Goal: Task Accomplishment & Management: Manage account settings

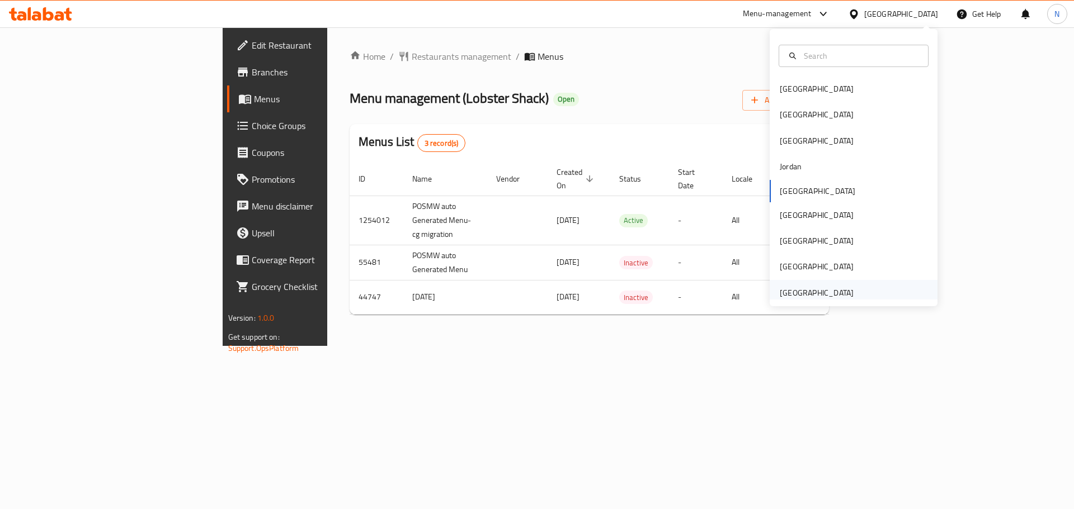
click at [822, 295] on div "[GEOGRAPHIC_DATA]" at bounding box center [817, 293] width 74 height 12
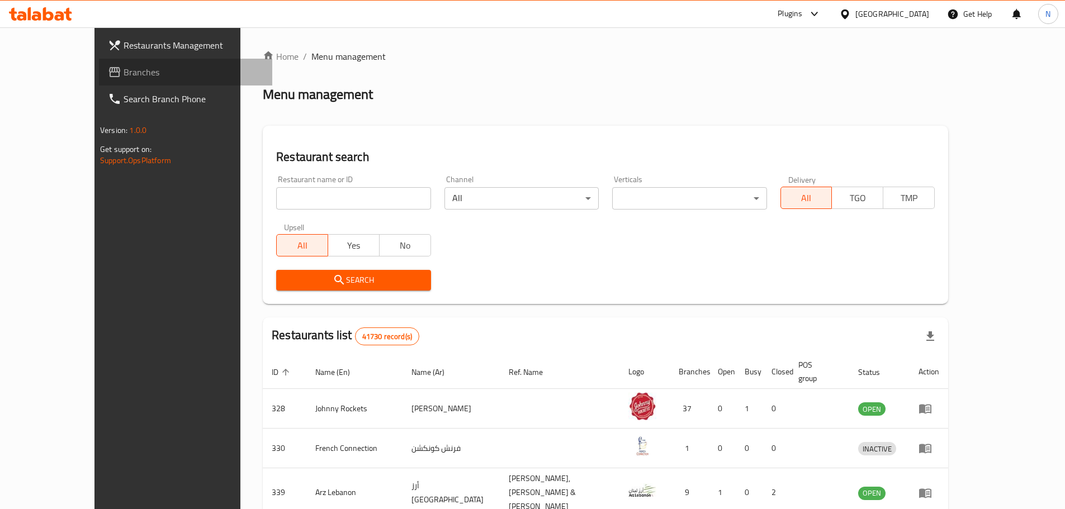
click at [124, 75] on span "Branches" at bounding box center [194, 71] width 140 height 13
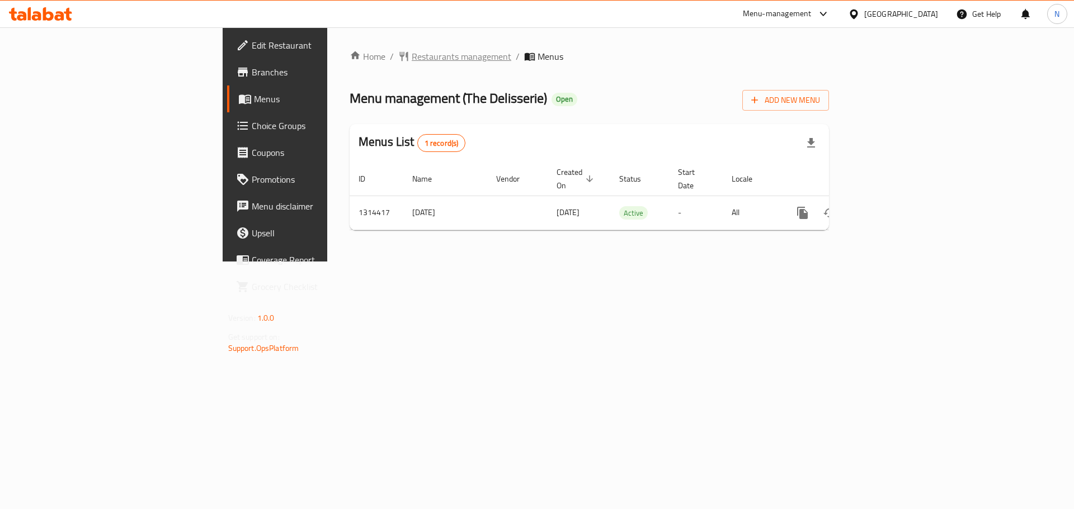
click at [412, 50] on span "Restaurants management" at bounding box center [462, 56] width 100 height 13
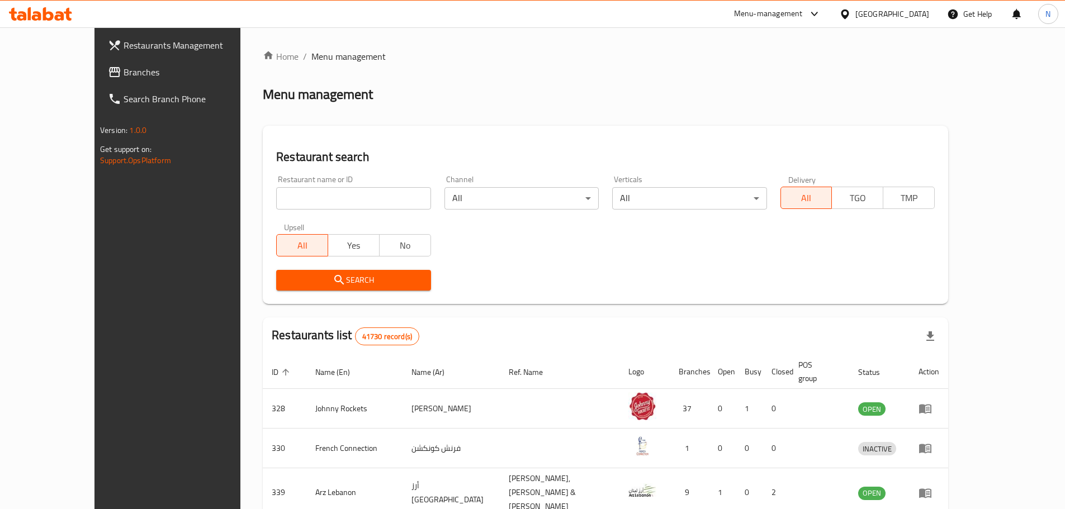
click at [124, 76] on span "Branches" at bounding box center [194, 71] width 140 height 13
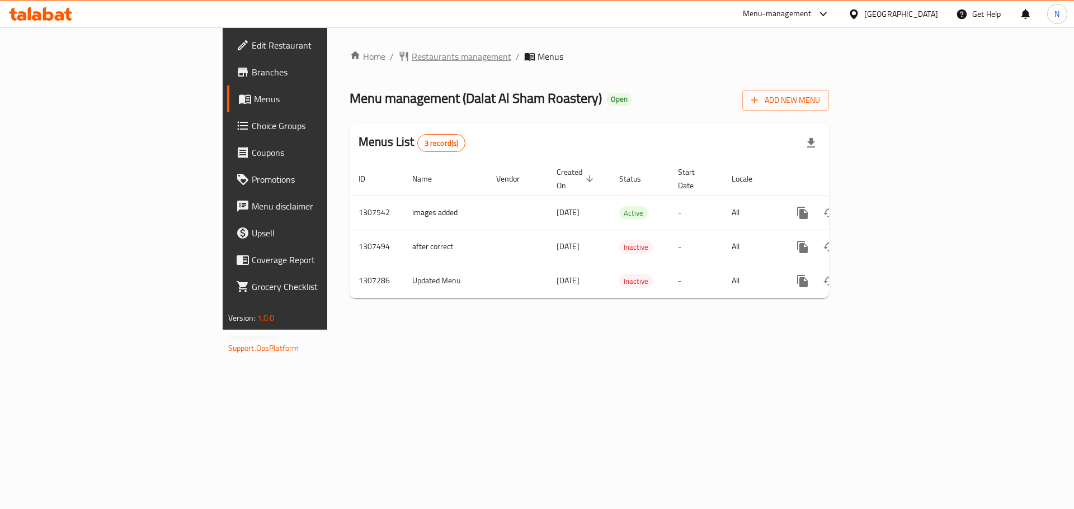
click at [412, 50] on span "Restaurants management" at bounding box center [462, 56] width 100 height 13
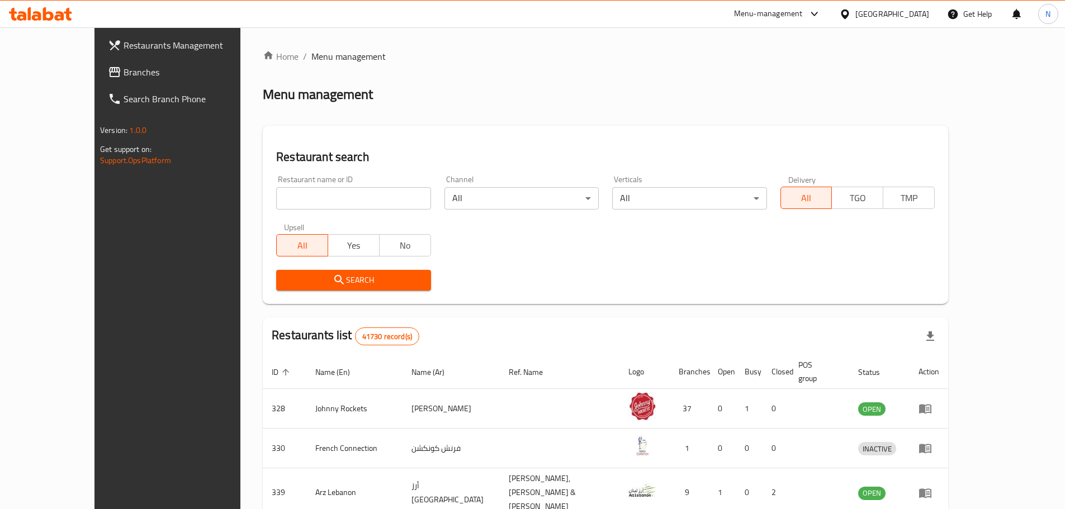
click at [124, 75] on span "Branches" at bounding box center [194, 71] width 140 height 13
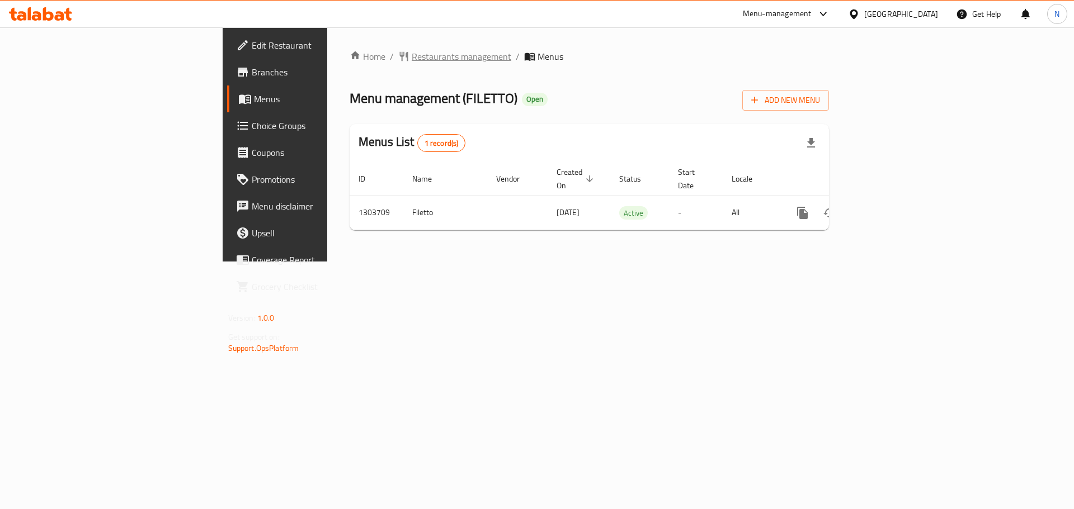
click at [412, 55] on span "Restaurants management" at bounding box center [462, 56] width 100 height 13
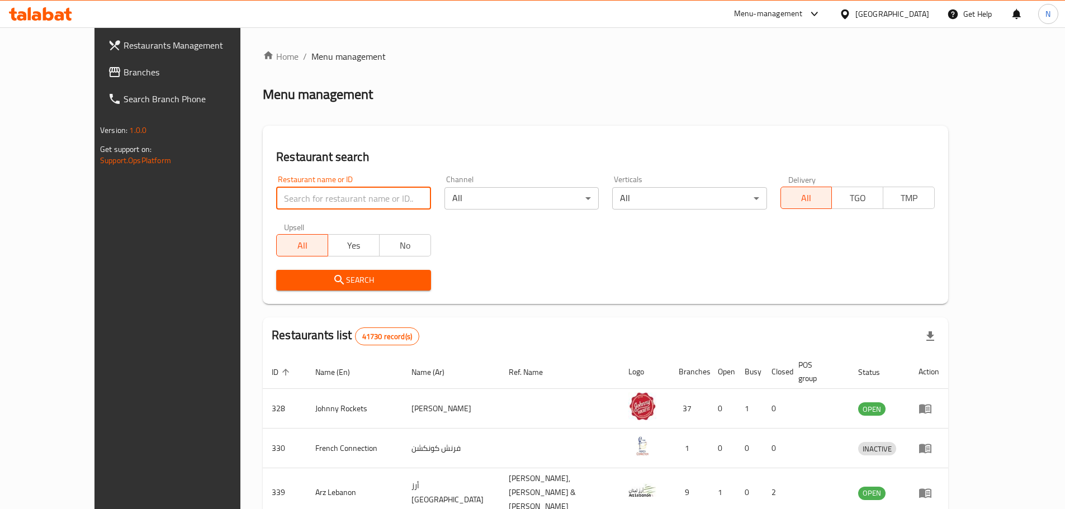
click at [328, 195] on input "search" at bounding box center [353, 198] width 154 height 22
paste input "706484"
type input "706484"
click at [124, 71] on span "Branches" at bounding box center [194, 71] width 140 height 13
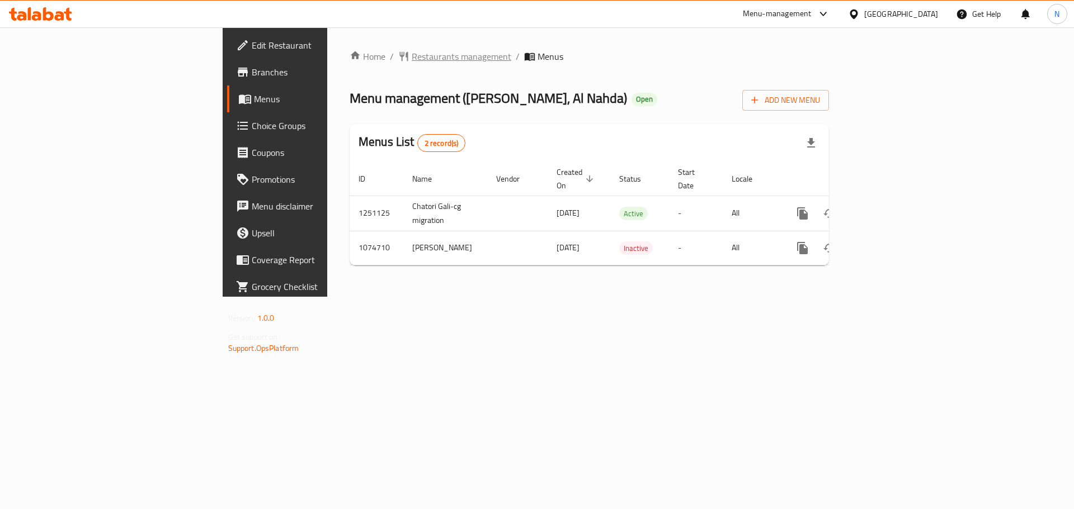
click at [412, 63] on span "Restaurants management" at bounding box center [462, 56] width 100 height 13
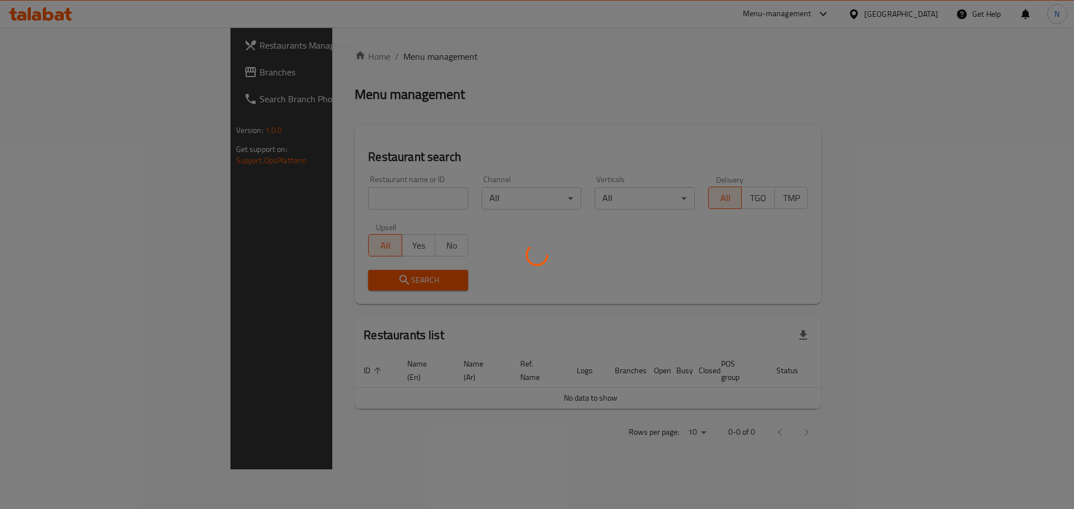
click at [82, 72] on div at bounding box center [537, 254] width 1074 height 509
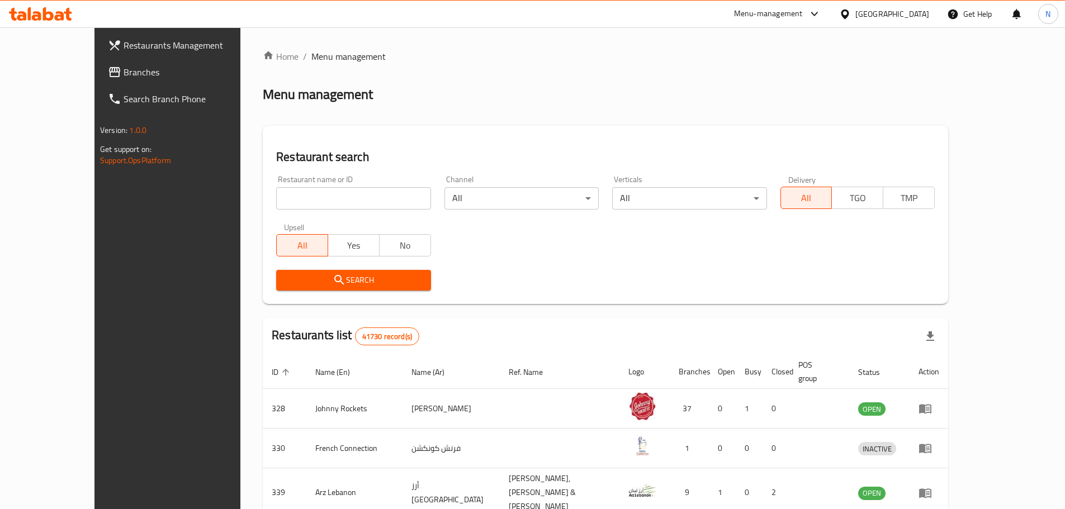
click at [124, 72] on span "Branches" at bounding box center [194, 71] width 140 height 13
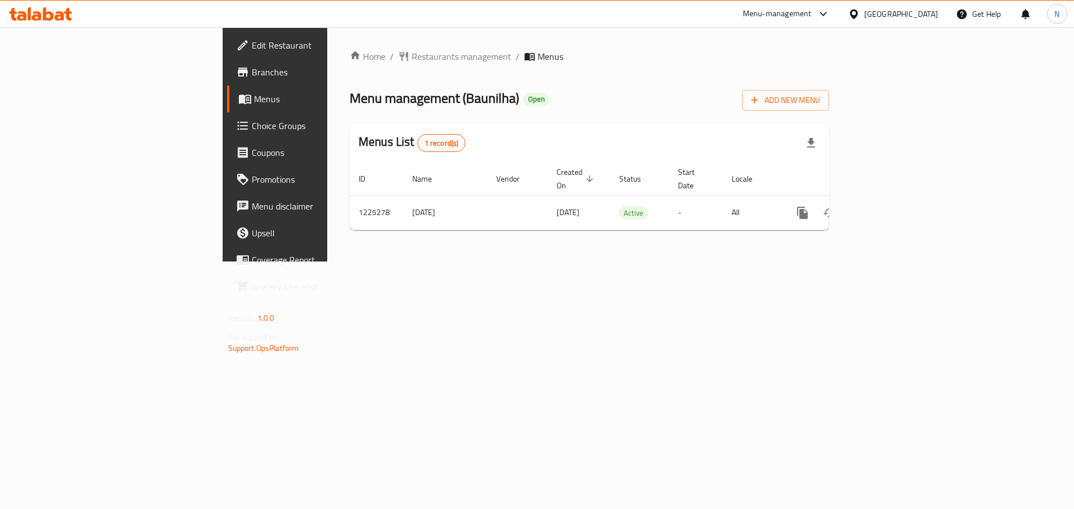
click at [899, 13] on div "United Arab Emirates" at bounding box center [901, 14] width 74 height 12
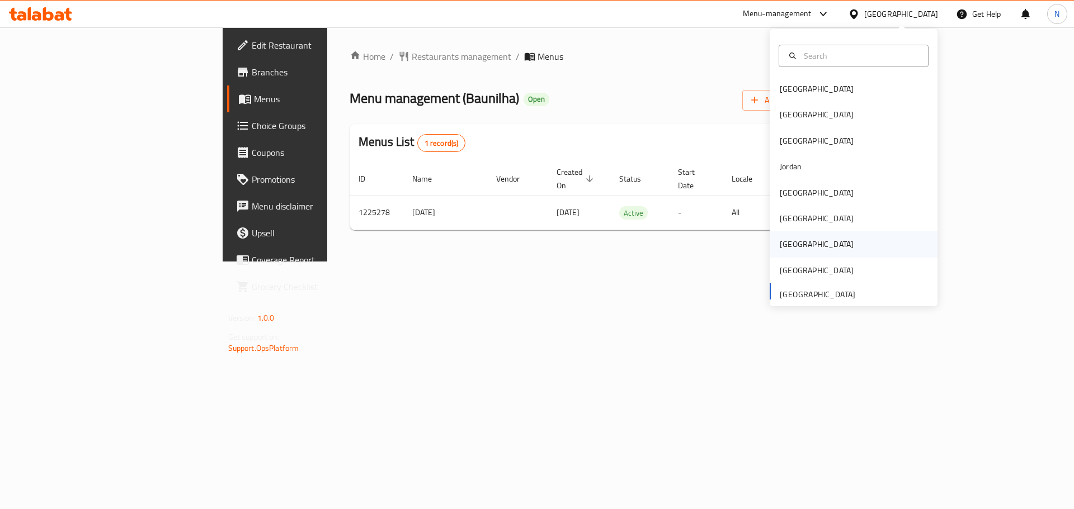
click at [792, 242] on div "[GEOGRAPHIC_DATA]" at bounding box center [817, 245] width 92 height 26
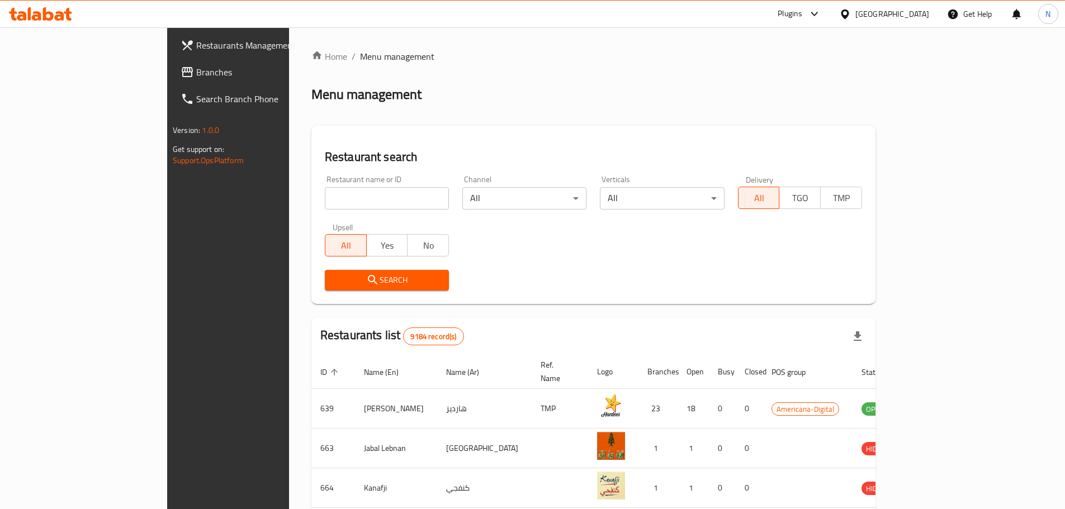
click at [196, 66] on span "Branches" at bounding box center [266, 71] width 140 height 13
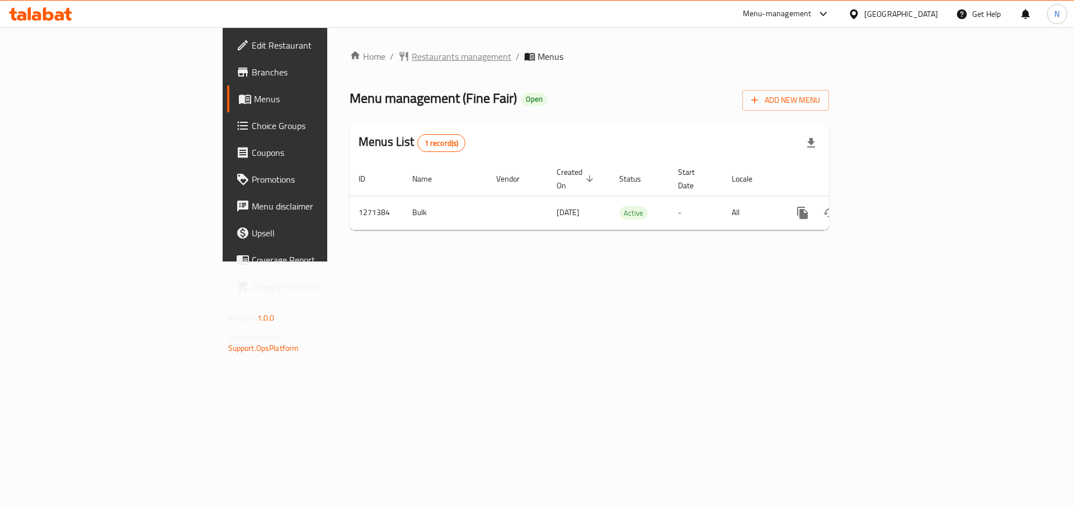
click at [412, 50] on span "Restaurants management" at bounding box center [462, 56] width 100 height 13
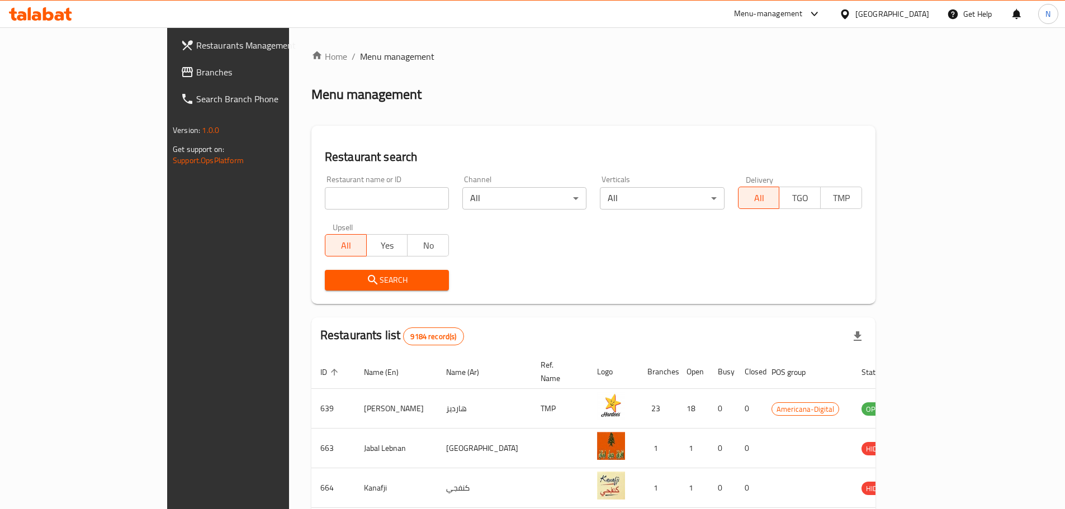
click at [196, 68] on span "Branches" at bounding box center [266, 71] width 140 height 13
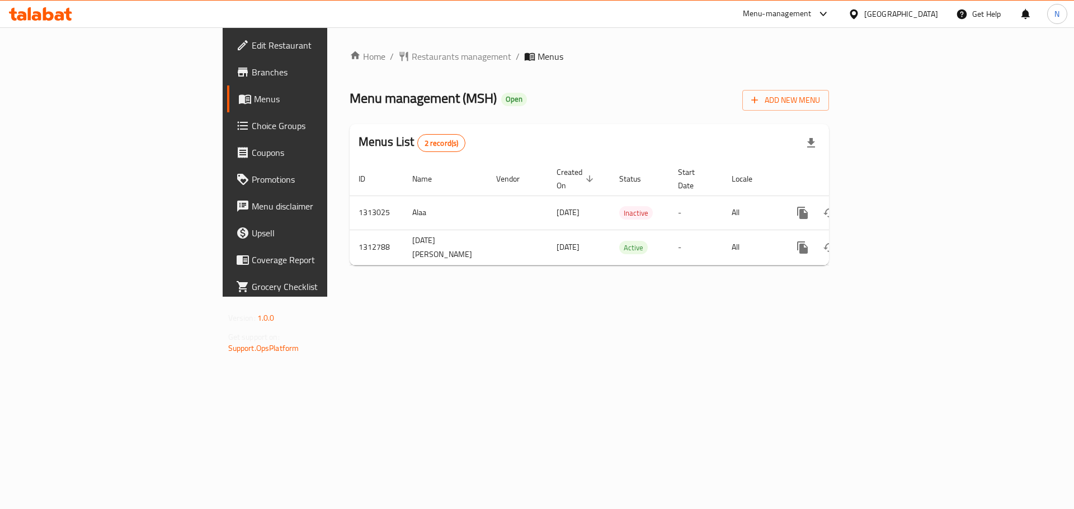
click at [927, 14] on div "[GEOGRAPHIC_DATA]" at bounding box center [901, 14] width 74 height 12
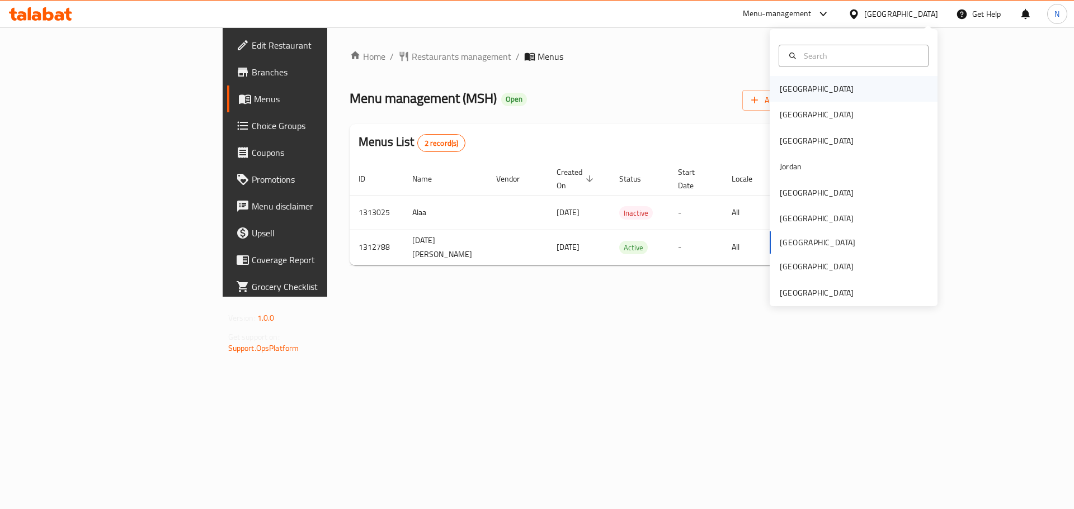
click at [800, 92] on div "[GEOGRAPHIC_DATA]" at bounding box center [817, 89] width 92 height 26
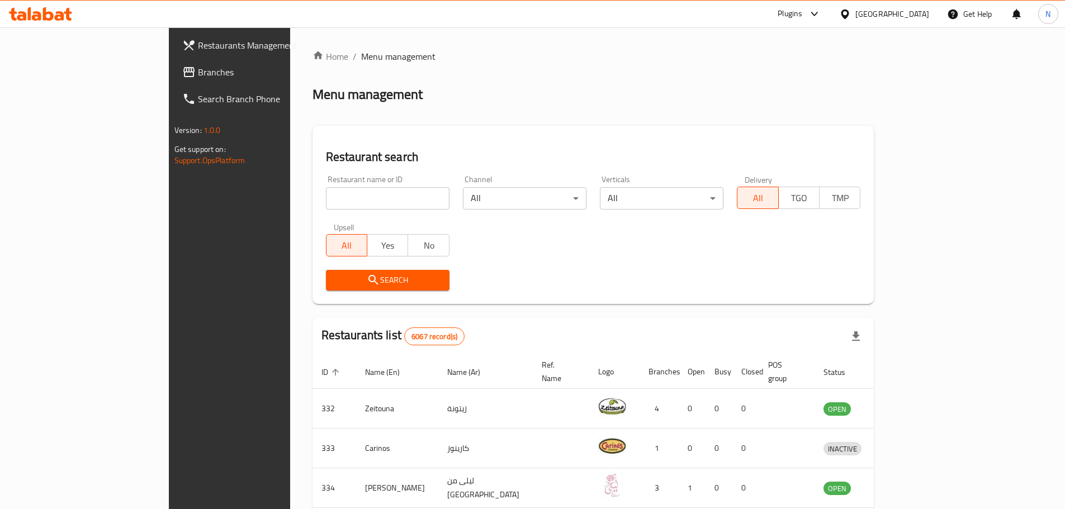
click at [198, 72] on span "Branches" at bounding box center [268, 71] width 140 height 13
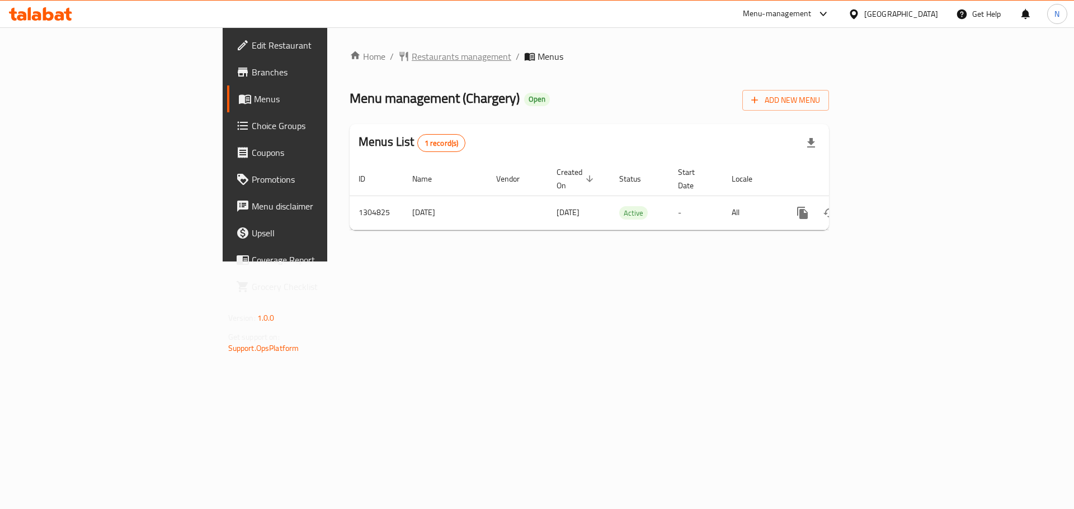
click at [412, 63] on span "Restaurants management" at bounding box center [462, 56] width 100 height 13
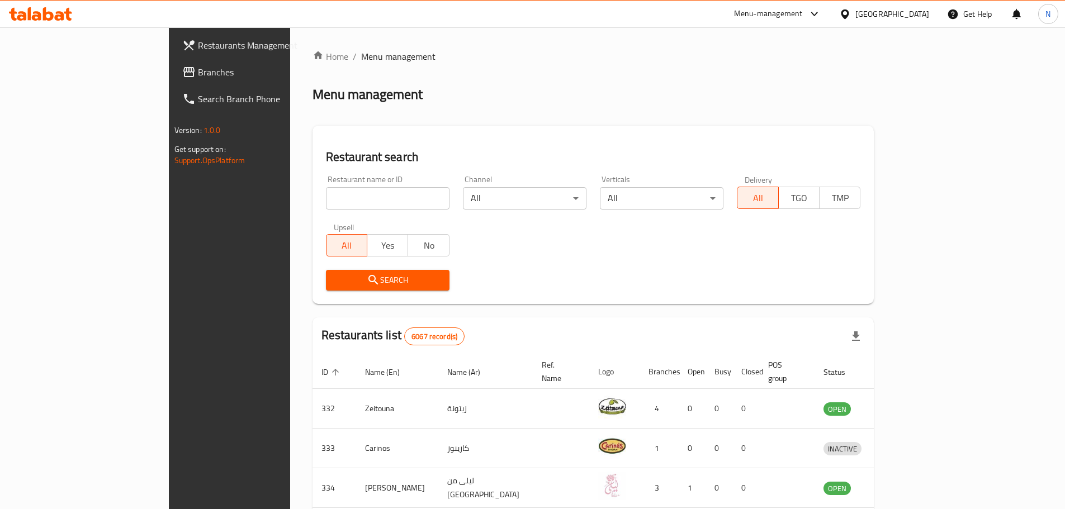
click at [923, 10] on div "Bahrain" at bounding box center [893, 14] width 74 height 12
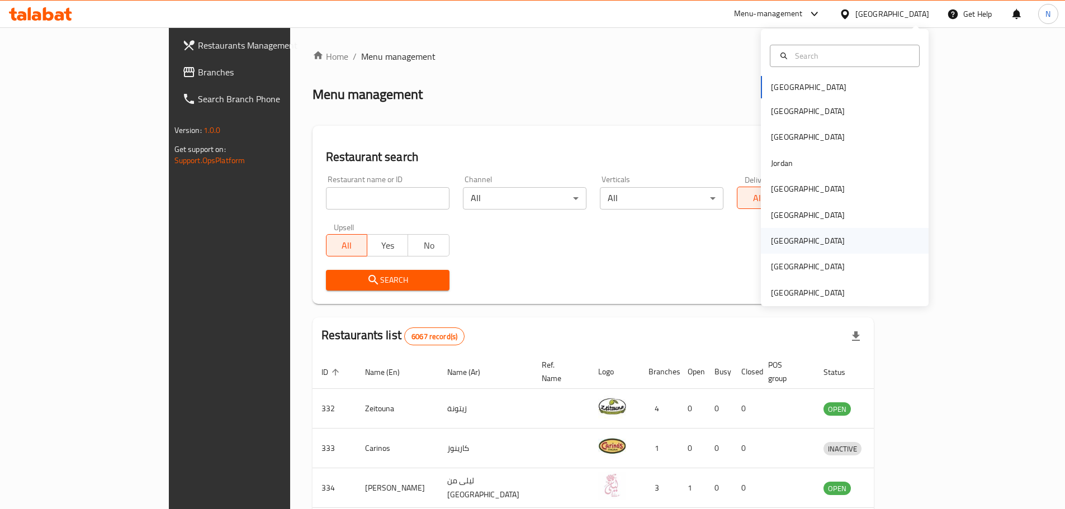
click at [789, 240] on div "[GEOGRAPHIC_DATA]" at bounding box center [808, 241] width 92 height 26
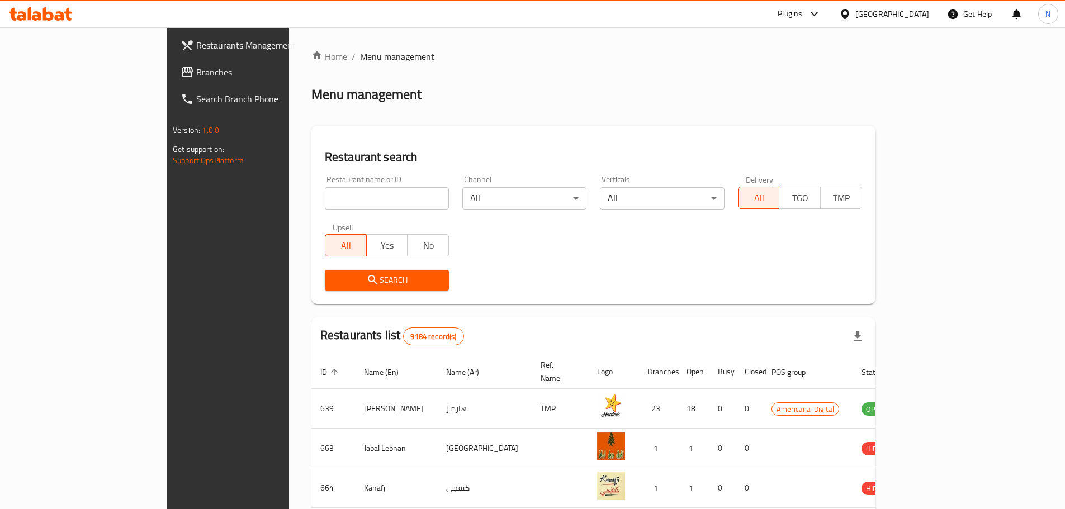
click at [172, 79] on link "Branches" at bounding box center [258, 72] width 173 height 27
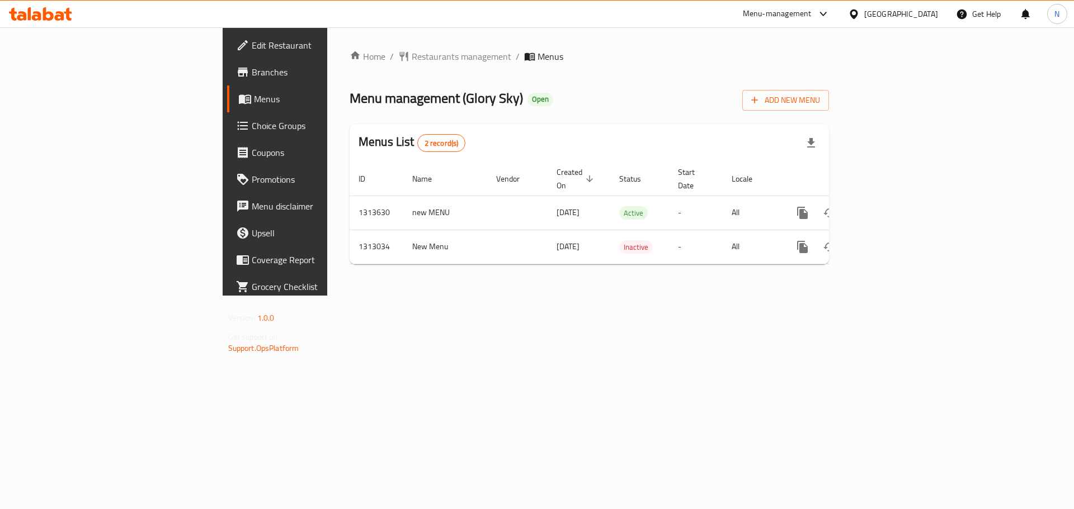
click at [864, 18] on div at bounding box center [856, 14] width 16 height 12
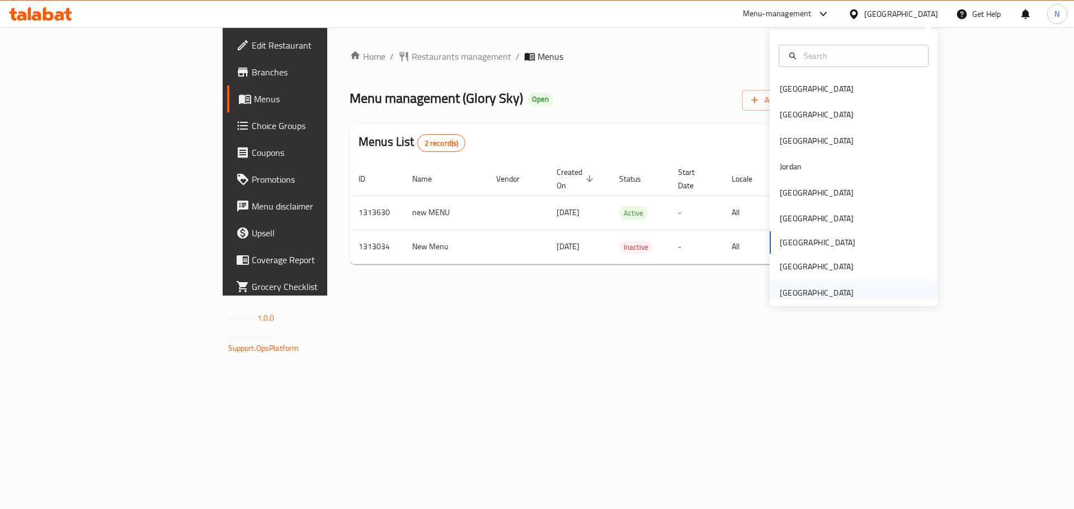
click at [816, 287] on div "[GEOGRAPHIC_DATA]" at bounding box center [817, 293] width 74 height 12
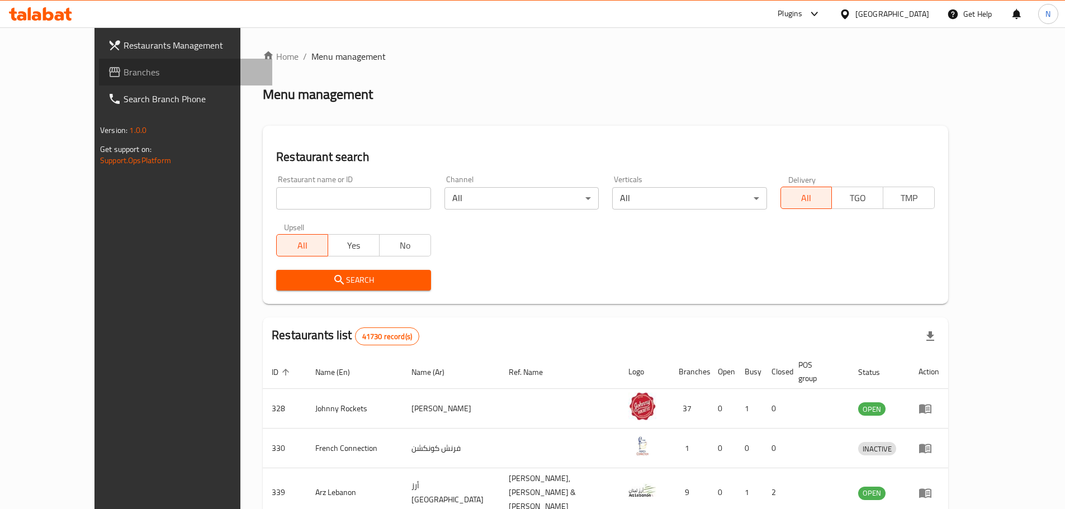
click at [124, 79] on span "Branches" at bounding box center [194, 71] width 140 height 13
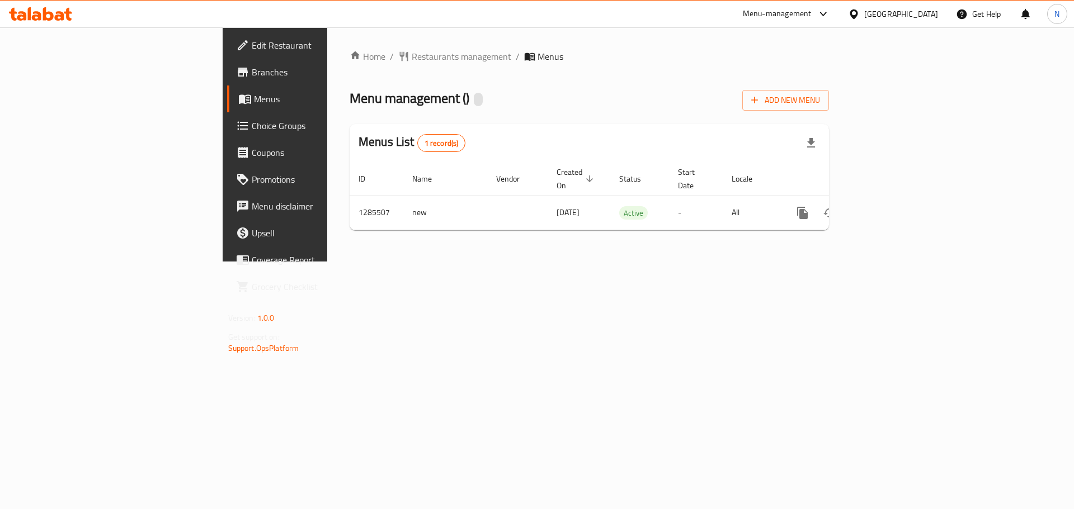
click at [252, 43] on span "Edit Restaurant" at bounding box center [322, 45] width 141 height 13
click at [927, 18] on div "[GEOGRAPHIC_DATA]" at bounding box center [901, 14] width 74 height 12
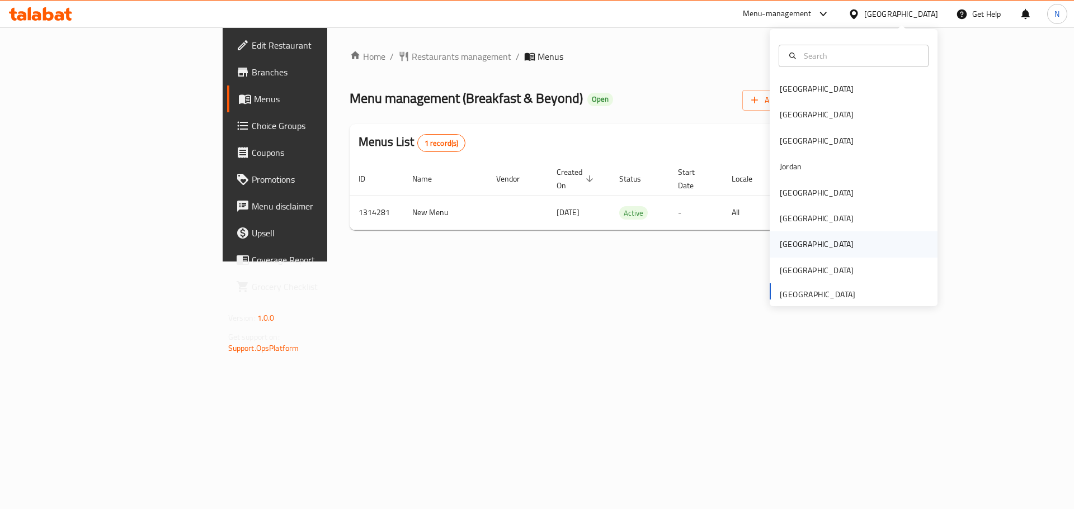
click at [780, 239] on div "[GEOGRAPHIC_DATA]" at bounding box center [817, 244] width 74 height 12
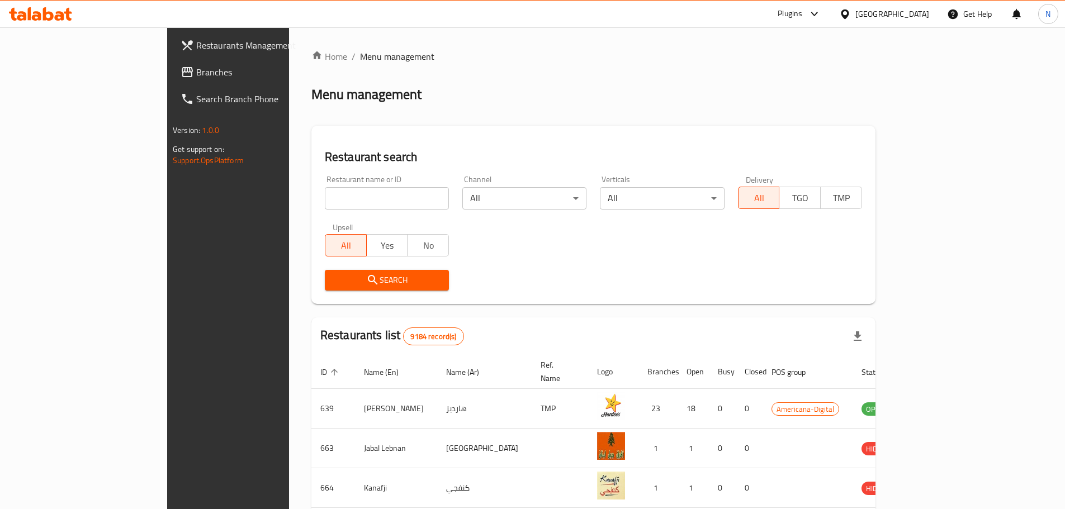
click at [172, 83] on link "Branches" at bounding box center [258, 72] width 173 height 27
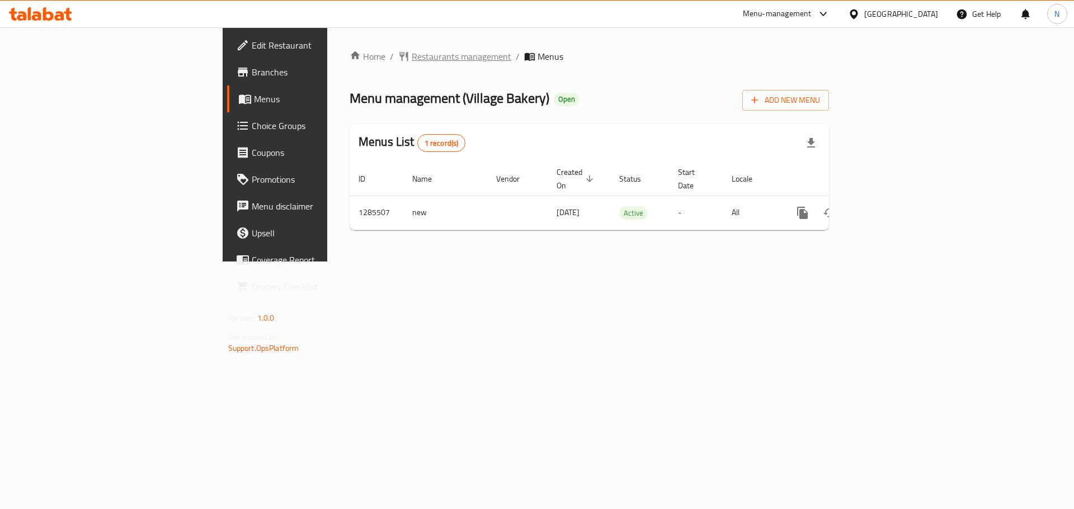
click at [412, 53] on span "Restaurants management" at bounding box center [462, 56] width 100 height 13
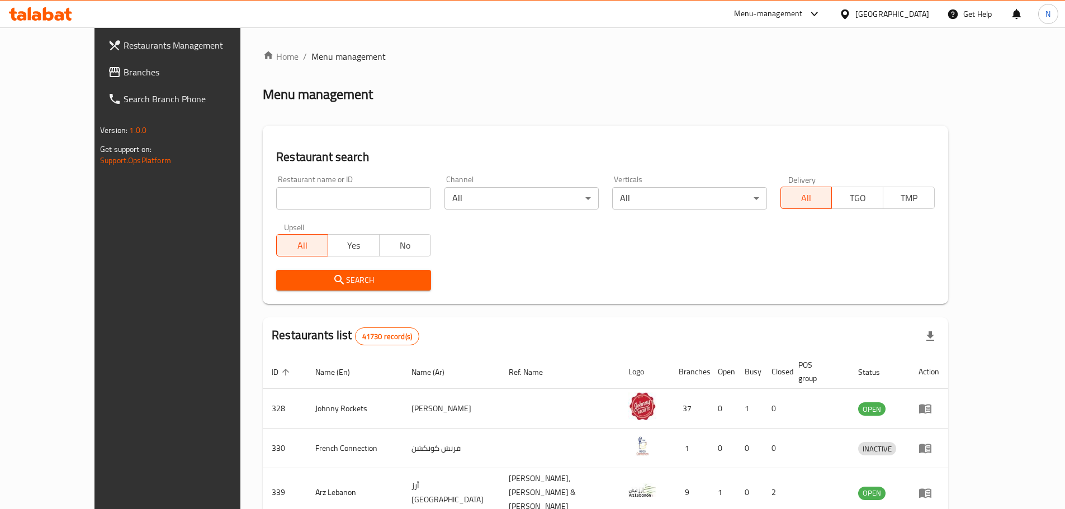
click at [99, 81] on link "Branches" at bounding box center [185, 72] width 173 height 27
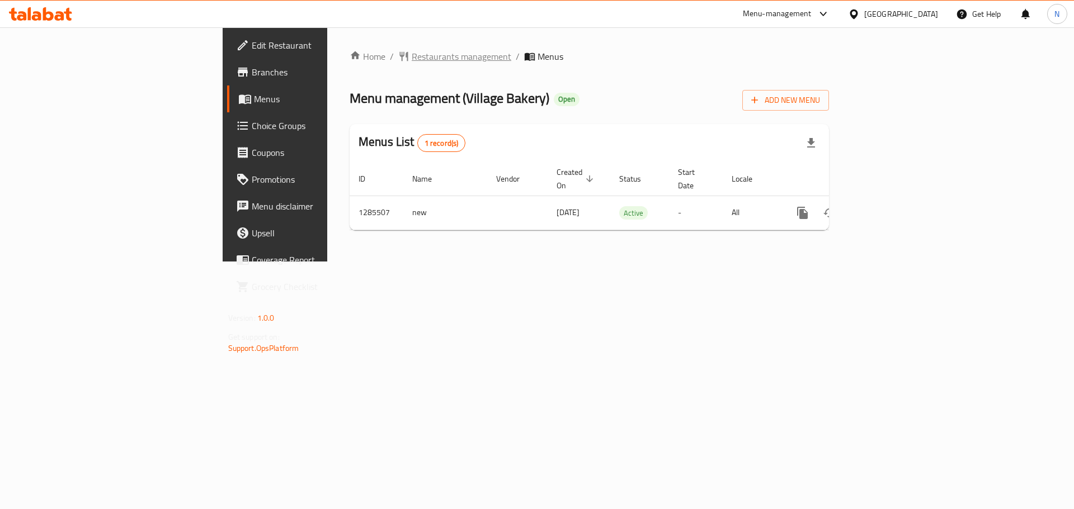
click at [412, 55] on span "Restaurants management" at bounding box center [462, 56] width 100 height 13
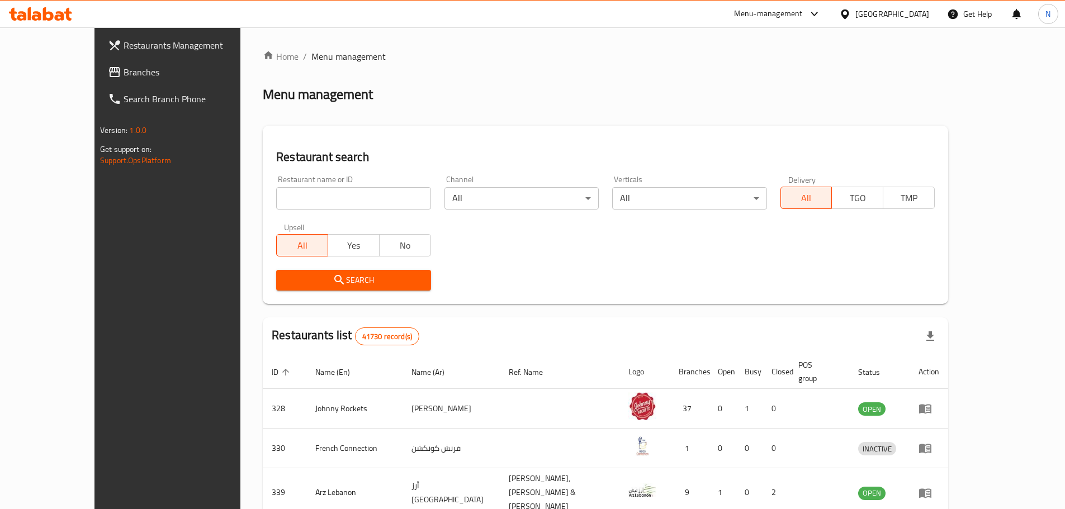
click at [124, 74] on span "Branches" at bounding box center [194, 71] width 140 height 13
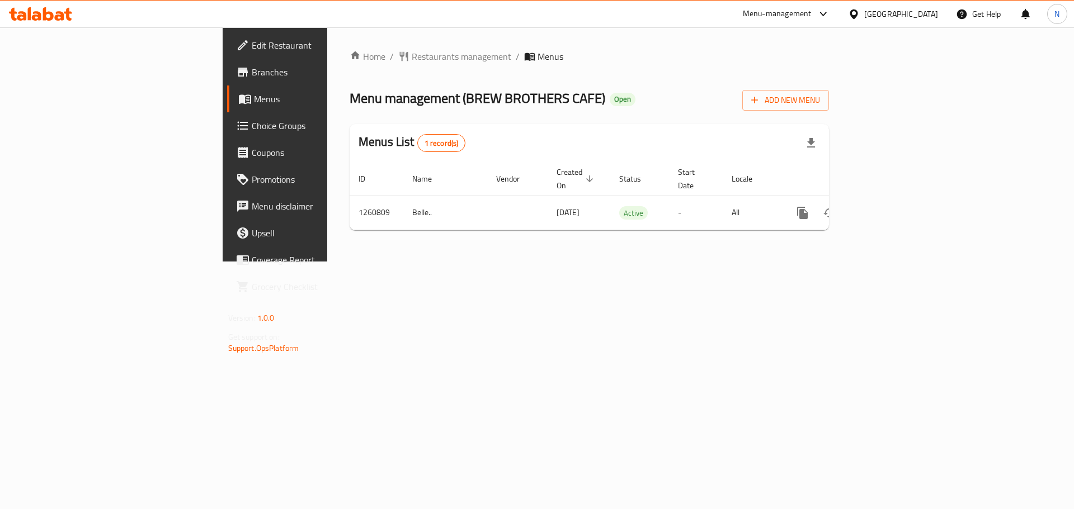
click at [901, 16] on div "[GEOGRAPHIC_DATA]" at bounding box center [901, 14] width 74 height 12
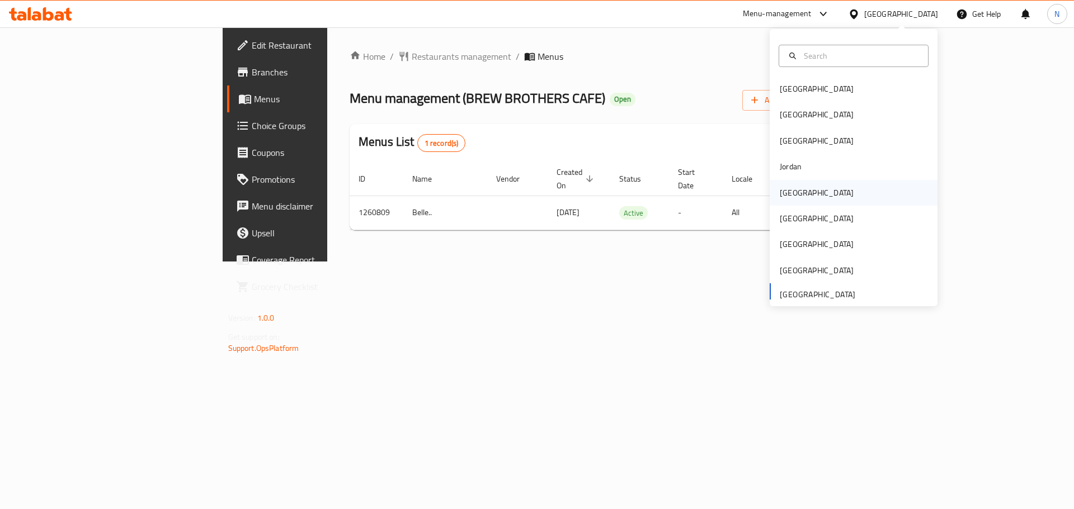
click at [790, 196] on div "[GEOGRAPHIC_DATA]" at bounding box center [817, 193] width 74 height 12
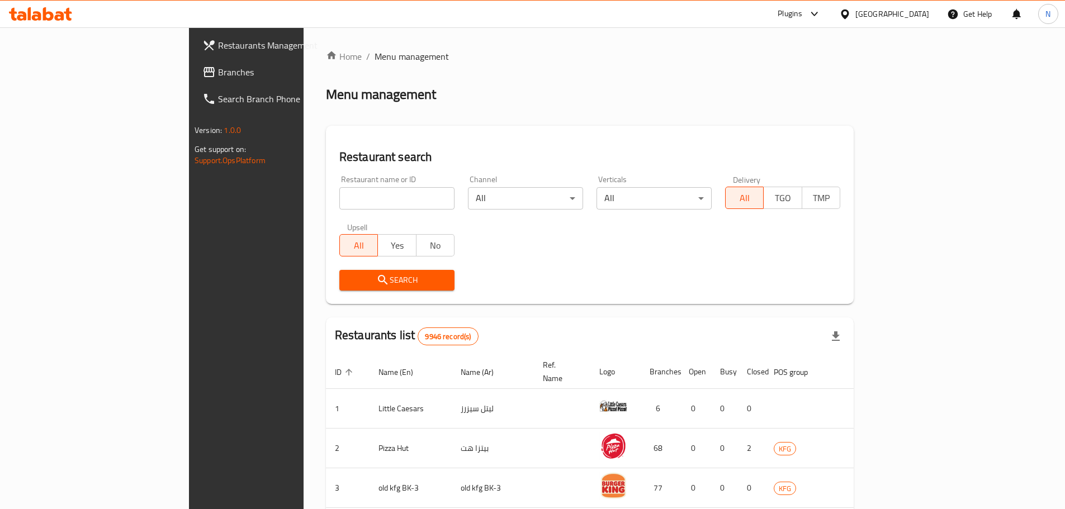
click at [218, 65] on span "Branches" at bounding box center [288, 71] width 140 height 13
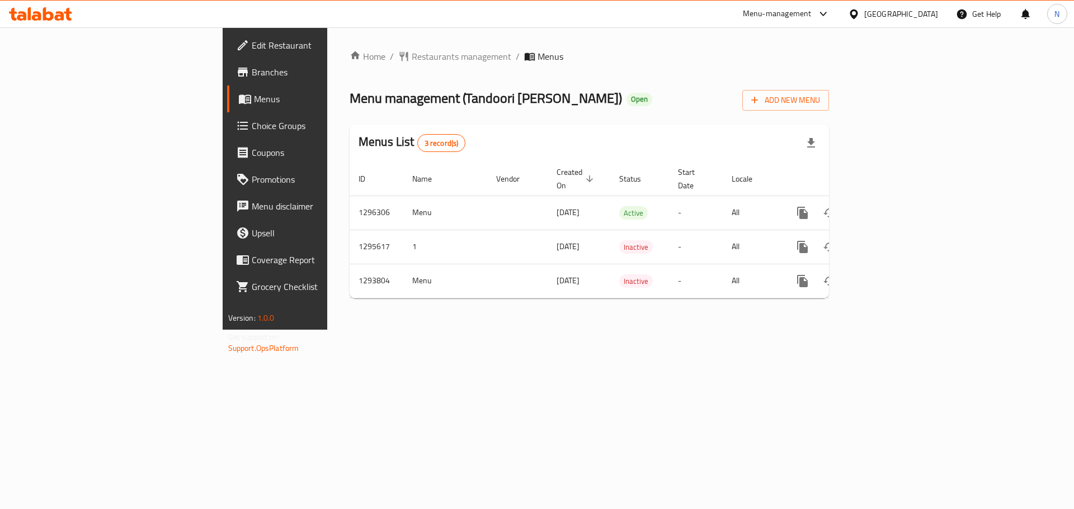
click at [937, 18] on div "[GEOGRAPHIC_DATA]" at bounding box center [901, 14] width 74 height 12
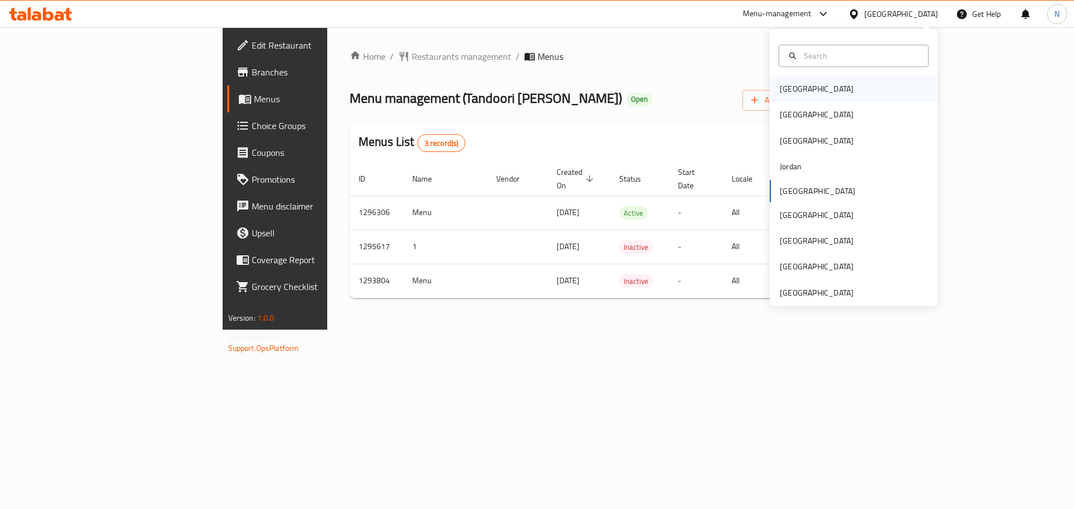
click at [780, 87] on div "[GEOGRAPHIC_DATA]" at bounding box center [817, 89] width 74 height 12
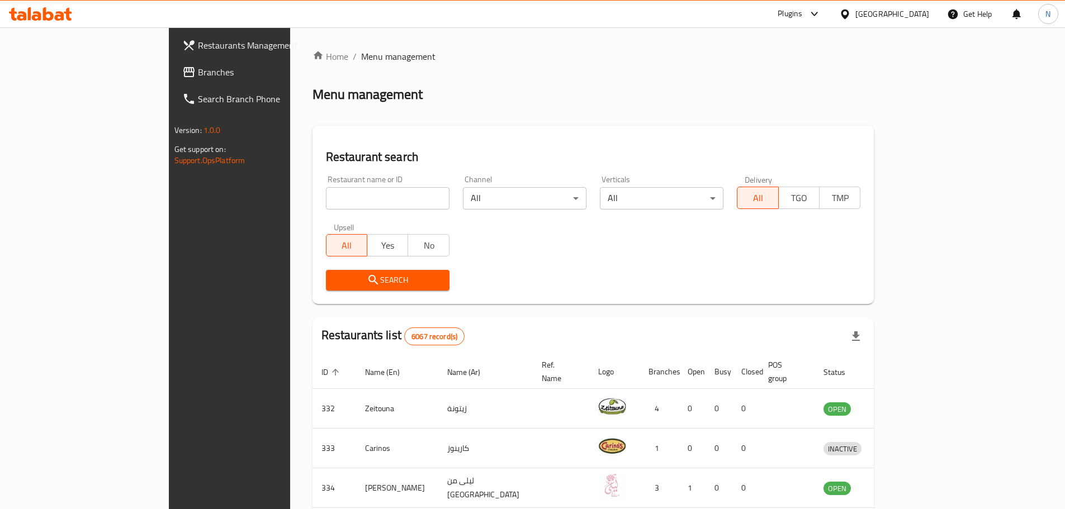
click at [198, 70] on span "Branches" at bounding box center [268, 71] width 140 height 13
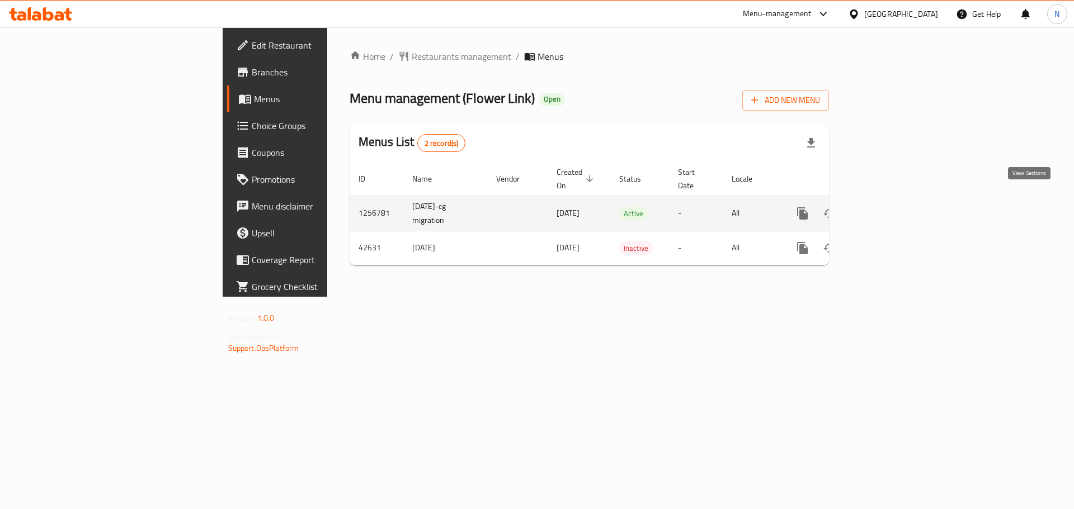
click at [890, 207] on icon "enhanced table" at bounding box center [882, 213] width 13 height 13
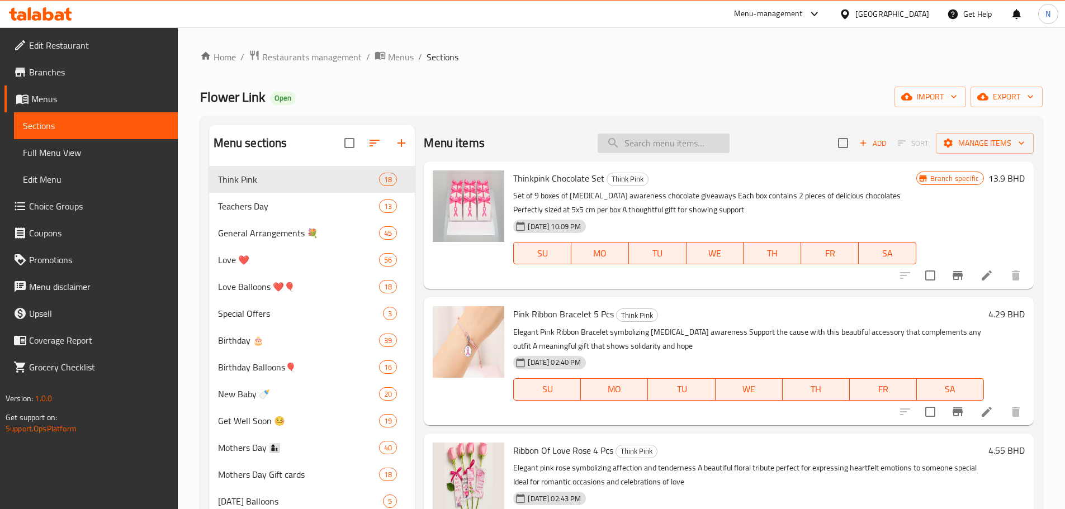
click at [641, 148] on input "search" at bounding box center [664, 144] width 132 height 20
paste input "شارة الأمل والحب"
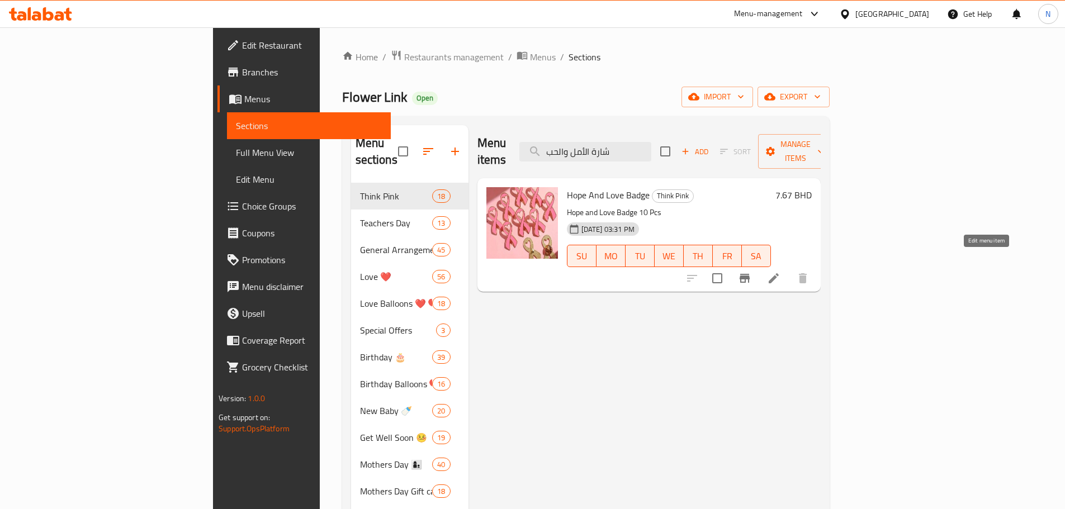
type input "شارة الأمل والحب"
click at [781, 272] on icon at bounding box center [773, 278] width 13 height 13
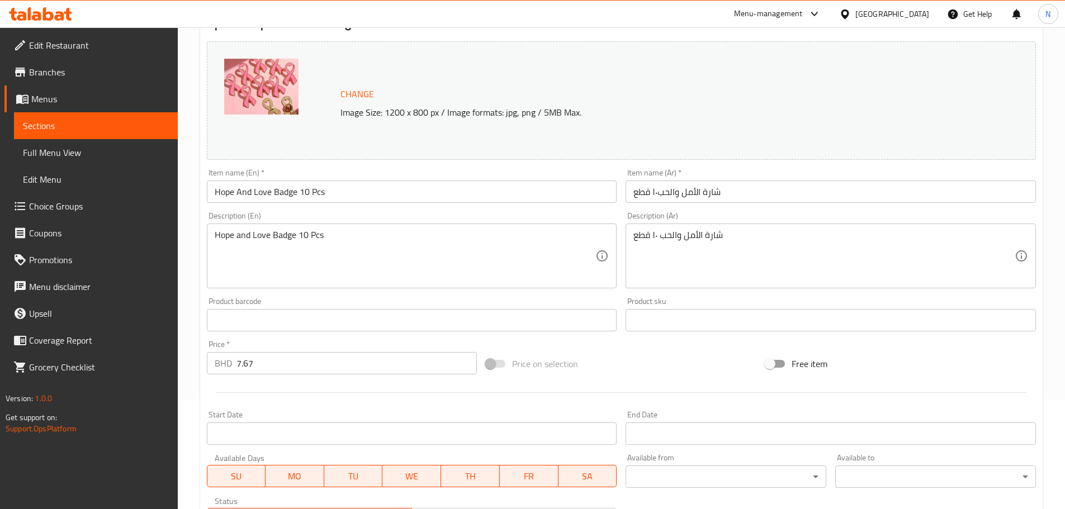
scroll to position [162, 0]
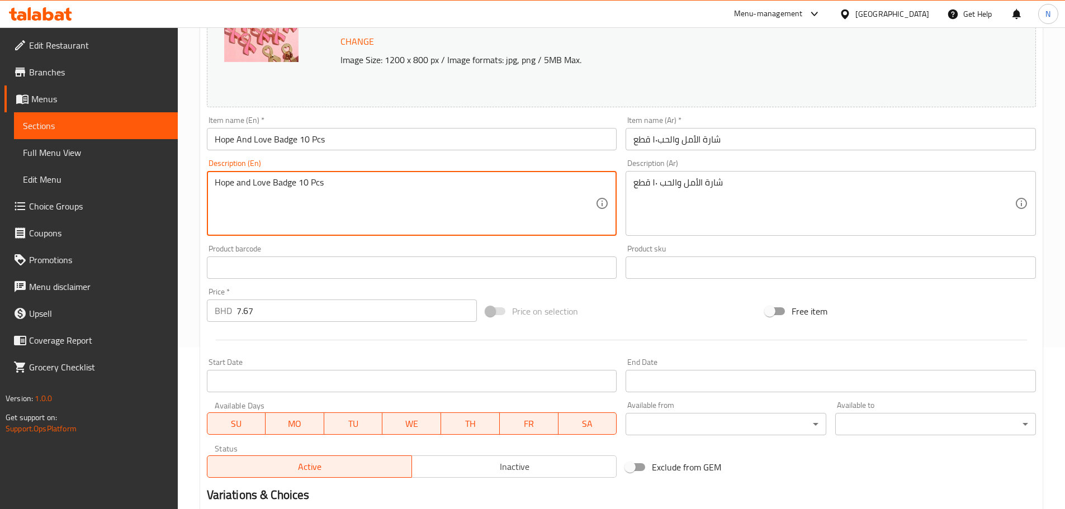
click at [467, 187] on textarea "Hope and Love Badge 10 Pcs" at bounding box center [405, 203] width 381 height 53
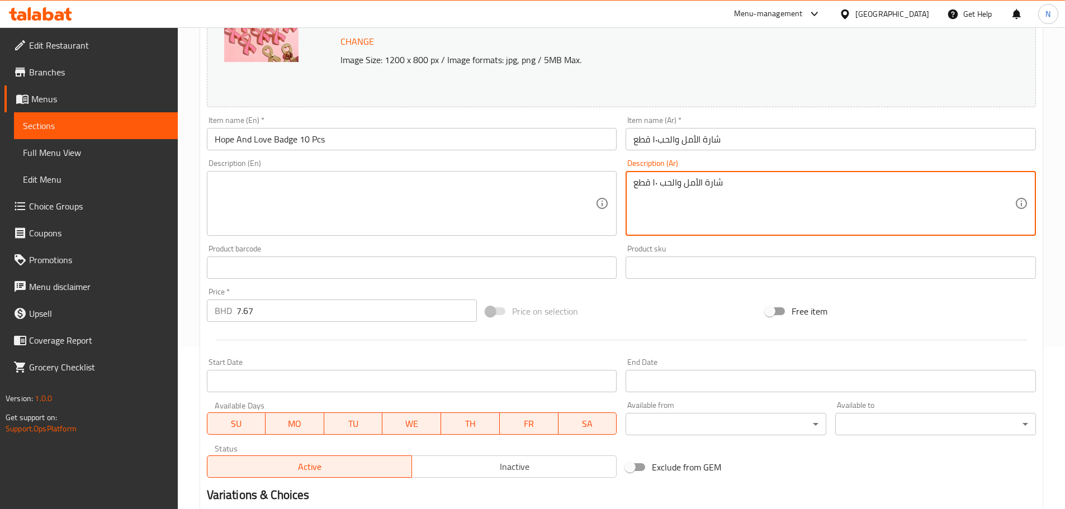
click at [730, 221] on textarea "شارة الأمل والحب ١٠ قطع" at bounding box center [824, 203] width 381 height 53
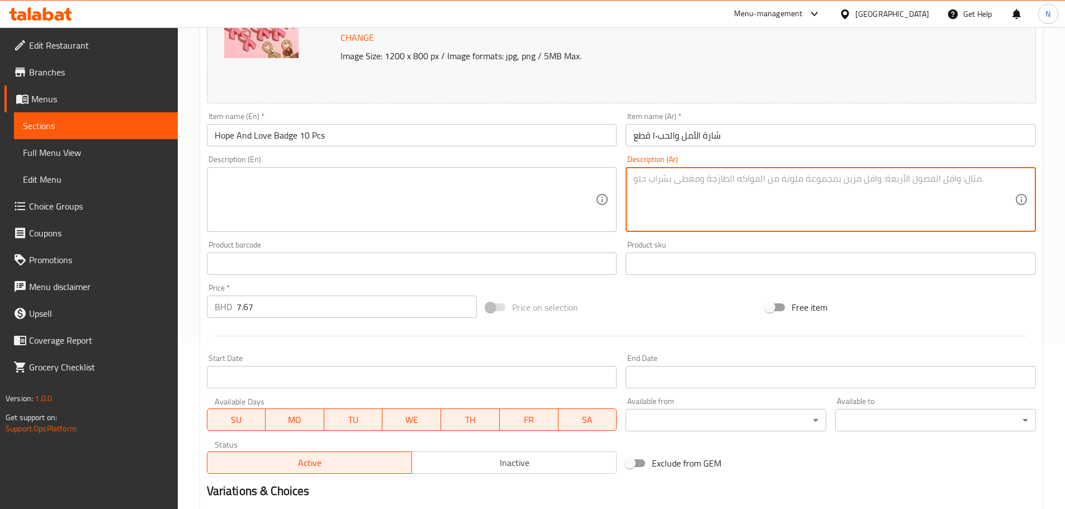
scroll to position [297, 0]
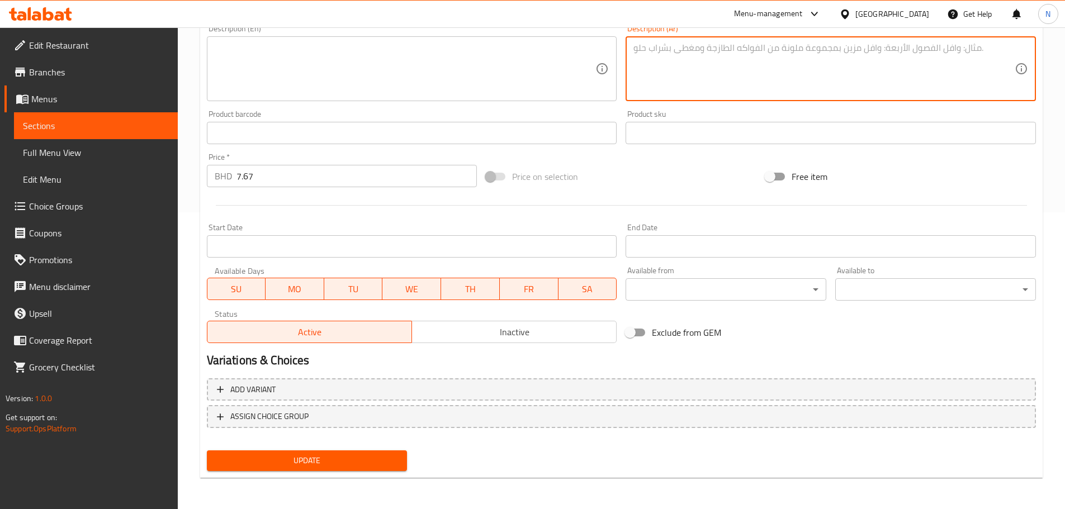
click at [378, 465] on span "Update" at bounding box center [307, 461] width 183 height 14
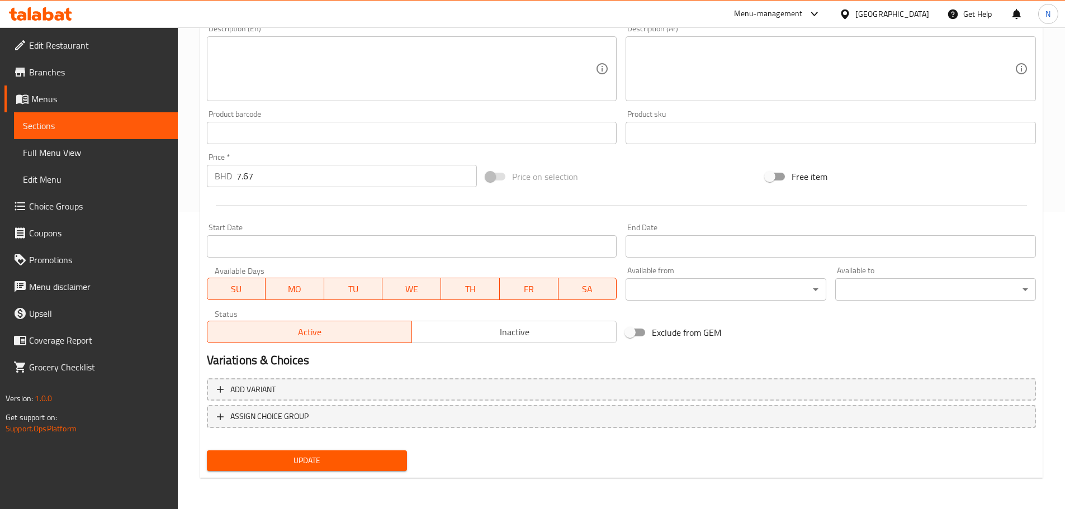
click at [915, 15] on div "[GEOGRAPHIC_DATA]" at bounding box center [893, 14] width 74 height 12
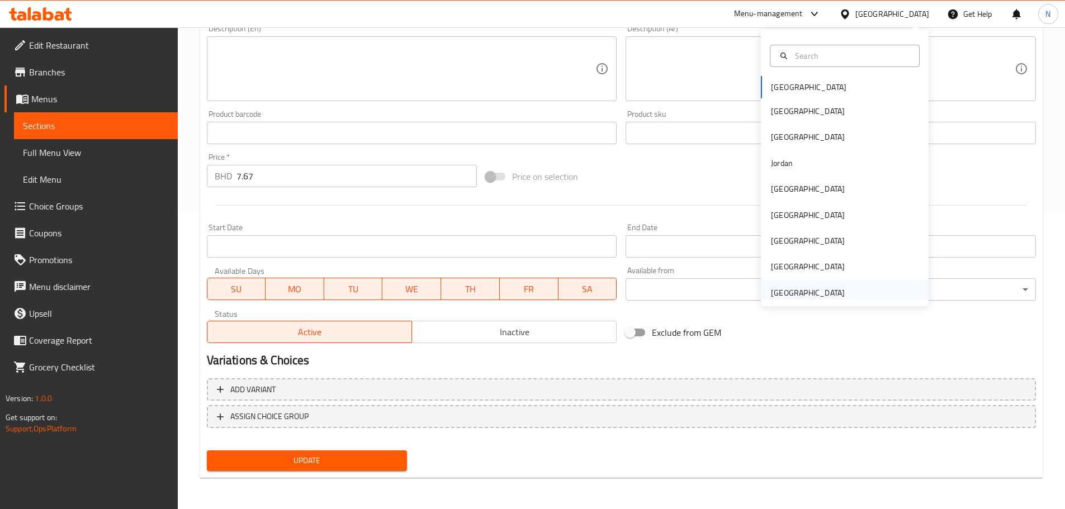
click at [828, 287] on div "United Arab Emirates" at bounding box center [808, 293] width 74 height 12
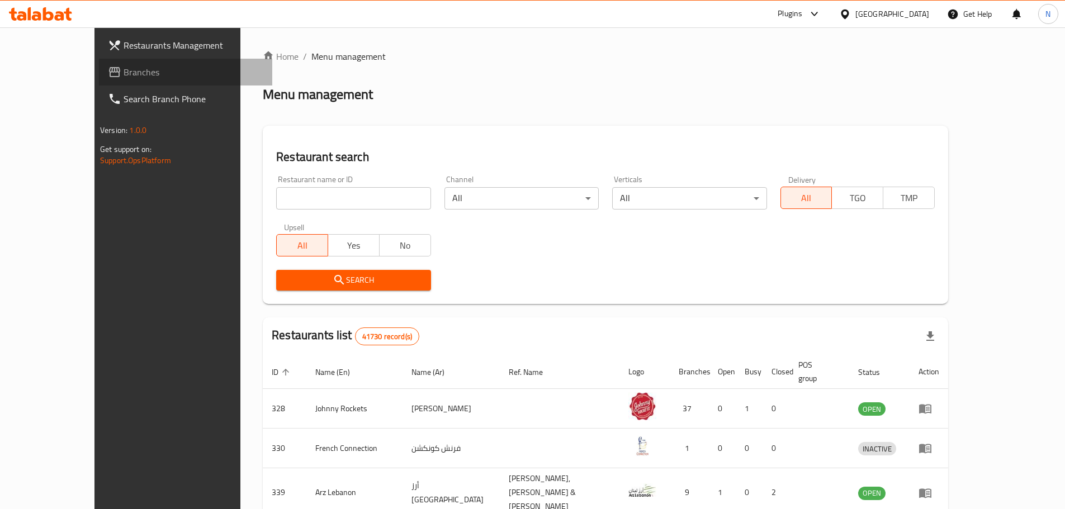
click at [124, 76] on span "Branches" at bounding box center [194, 71] width 140 height 13
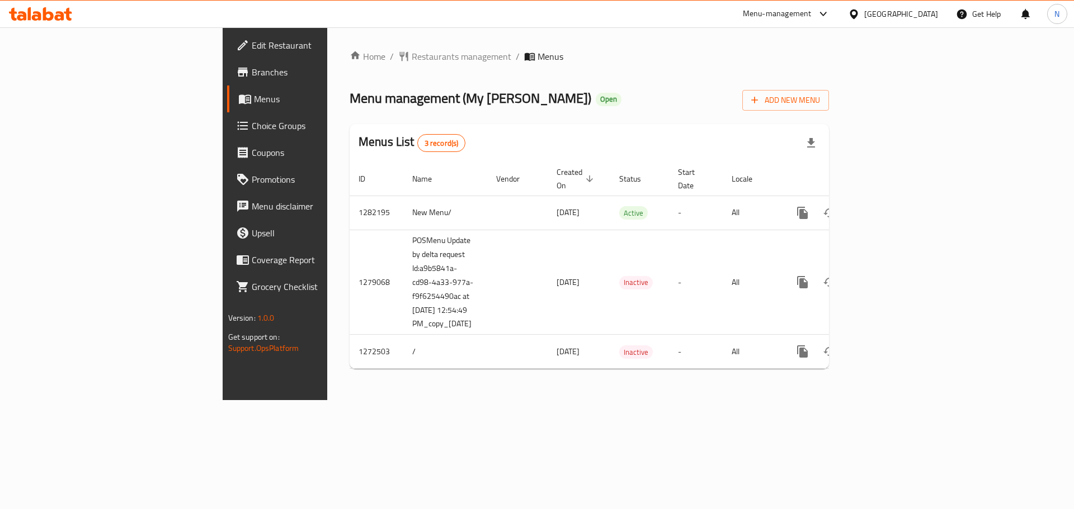
click at [885, 11] on div "[GEOGRAPHIC_DATA]" at bounding box center [901, 14] width 74 height 12
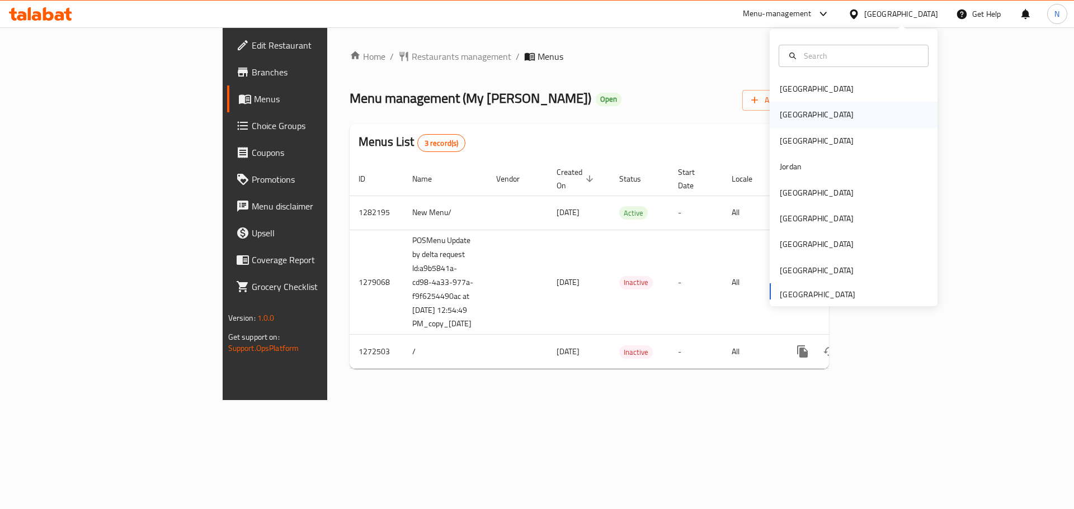
click at [800, 114] on div "[GEOGRAPHIC_DATA]" at bounding box center [854, 115] width 168 height 26
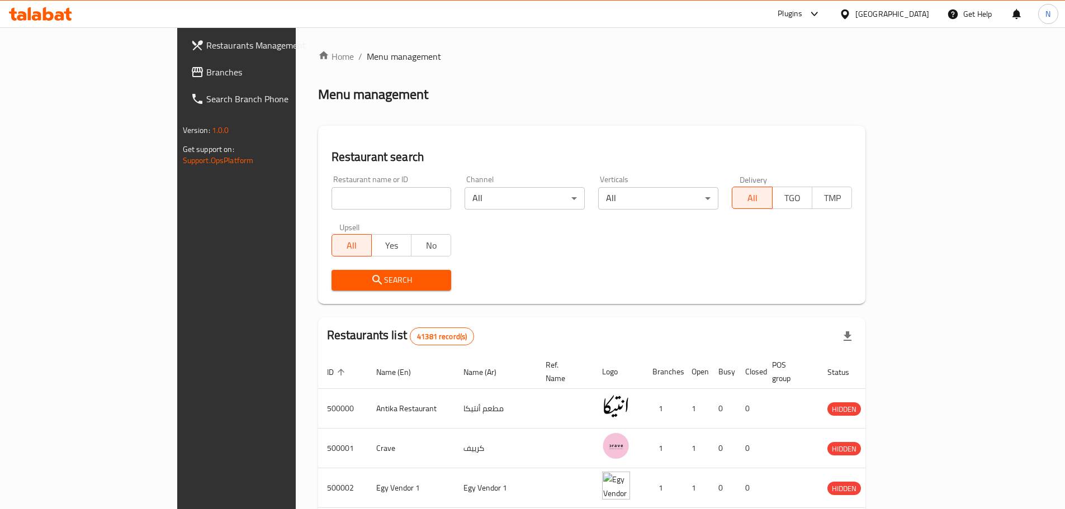
click at [206, 70] on span "Branches" at bounding box center [276, 71] width 140 height 13
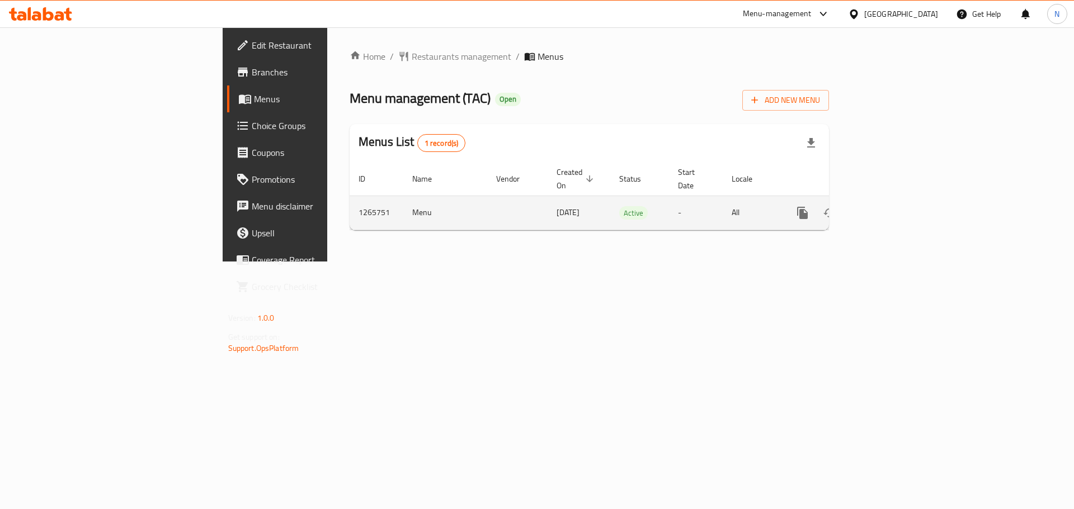
click at [890, 206] on icon "enhanced table" at bounding box center [882, 212] width 13 height 13
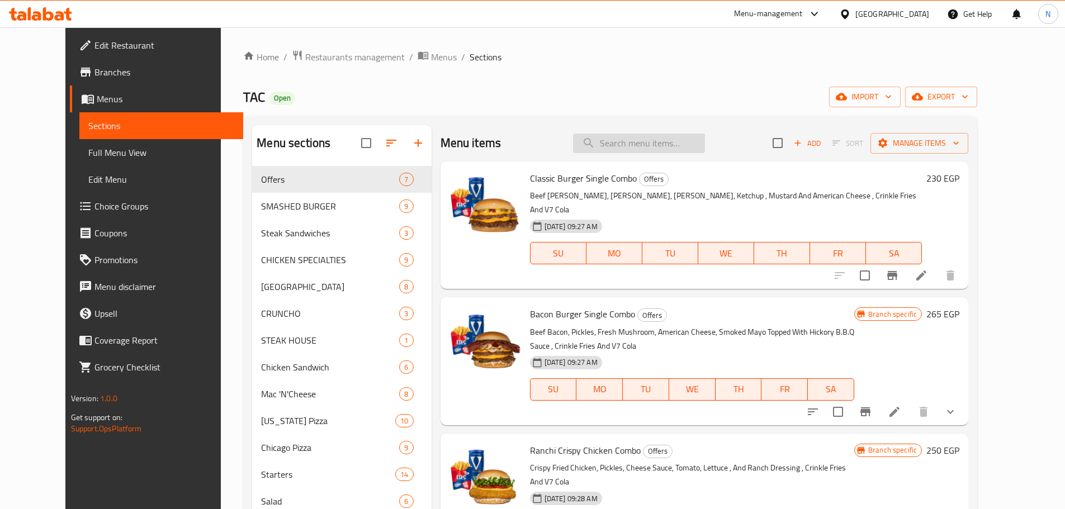
click at [613, 148] on input "search" at bounding box center [639, 144] width 132 height 20
paste input "The Shroomer"
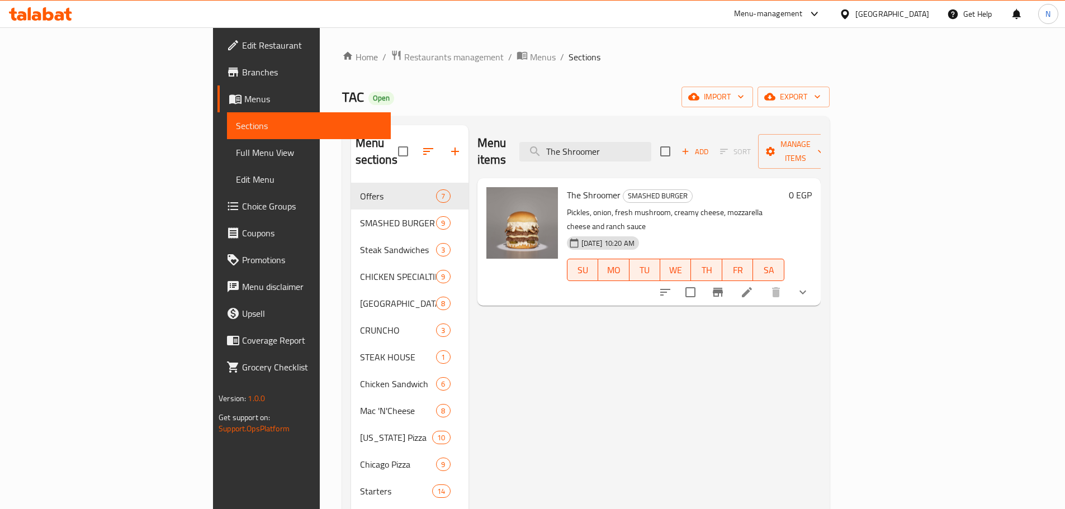
type input "The Shroomer"
click at [763, 282] on li at bounding box center [746, 292] width 31 height 20
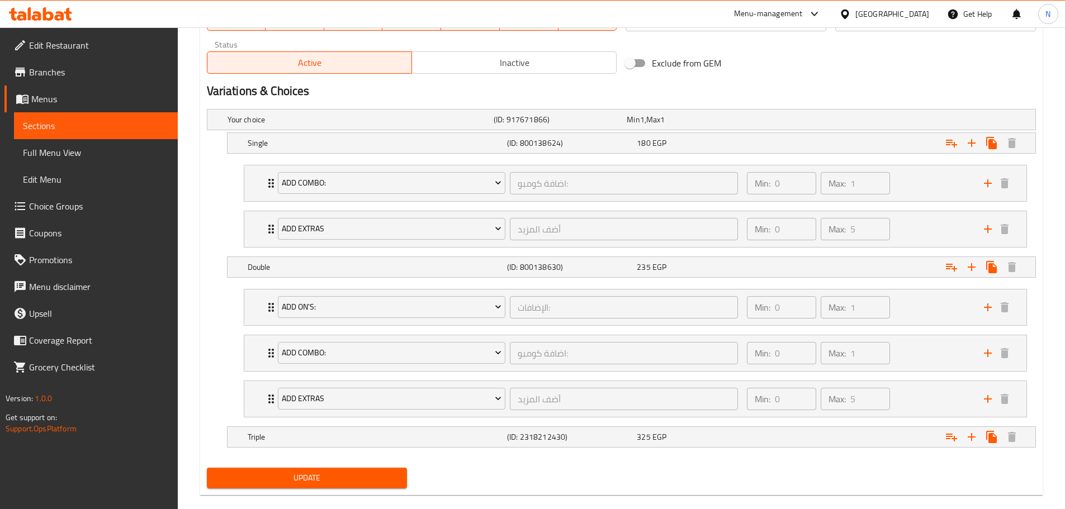
scroll to position [582, 0]
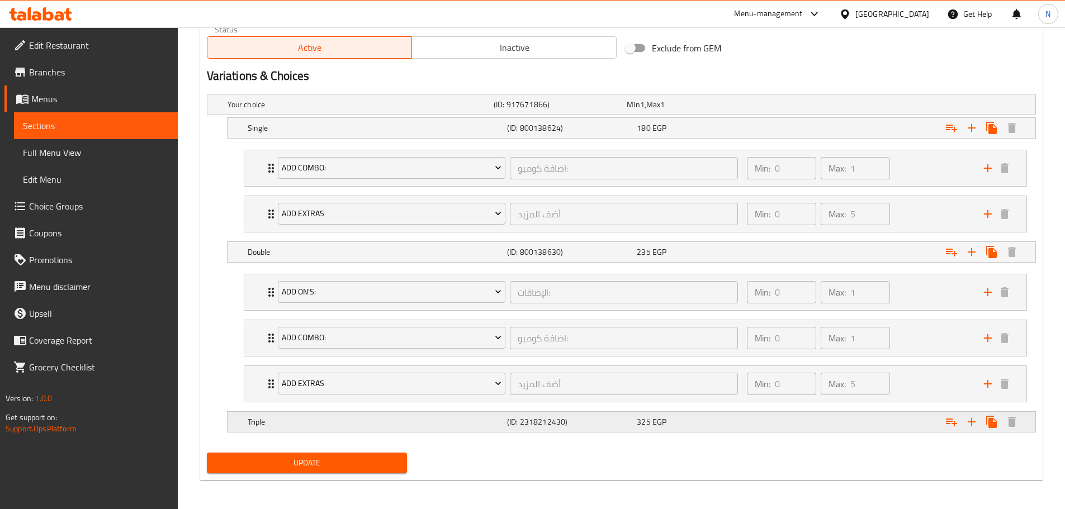
click at [634, 428] on div "(ID: 2318212430)" at bounding box center [570, 422] width 130 height 16
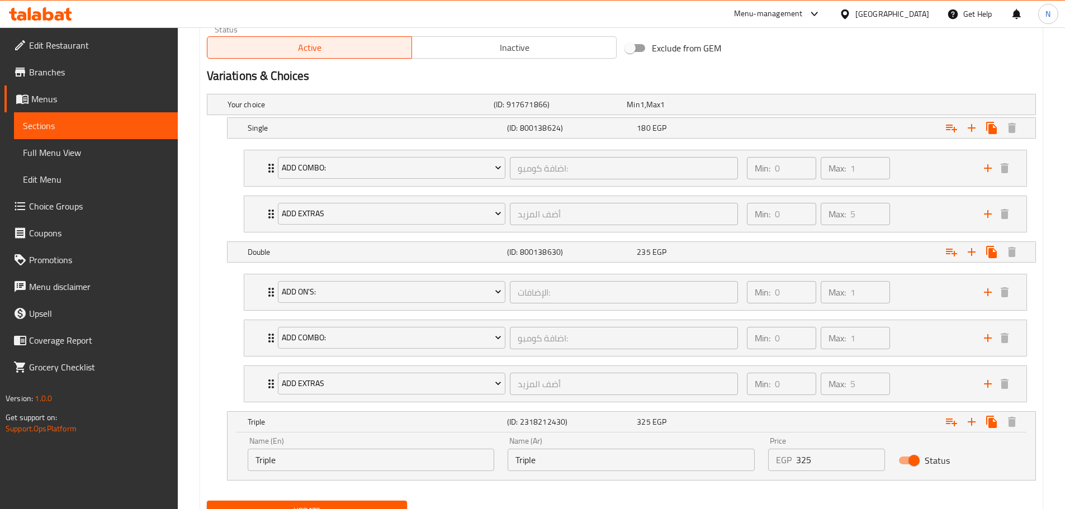
click at [534, 457] on input "Triple" at bounding box center [631, 460] width 247 height 22
type input "تريبل"
click at [350, 505] on span "Update" at bounding box center [307, 511] width 183 height 14
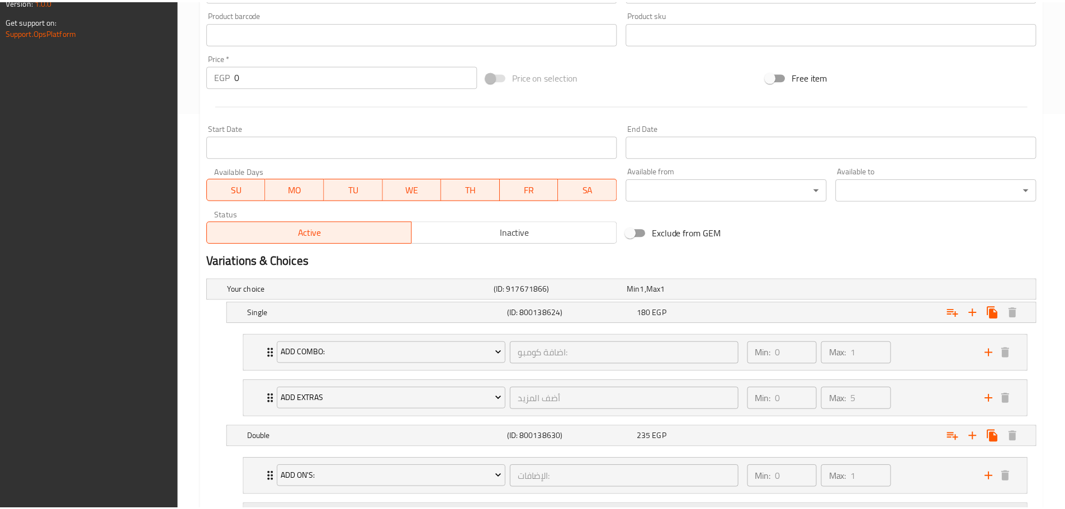
scroll to position [632, 0]
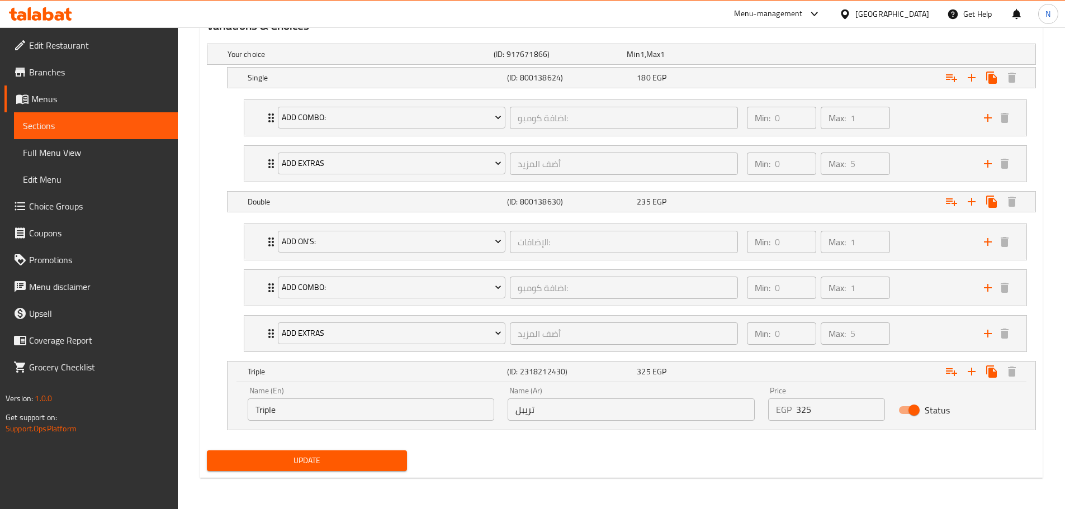
click at [910, 17] on div "Egypt" at bounding box center [893, 14] width 74 height 12
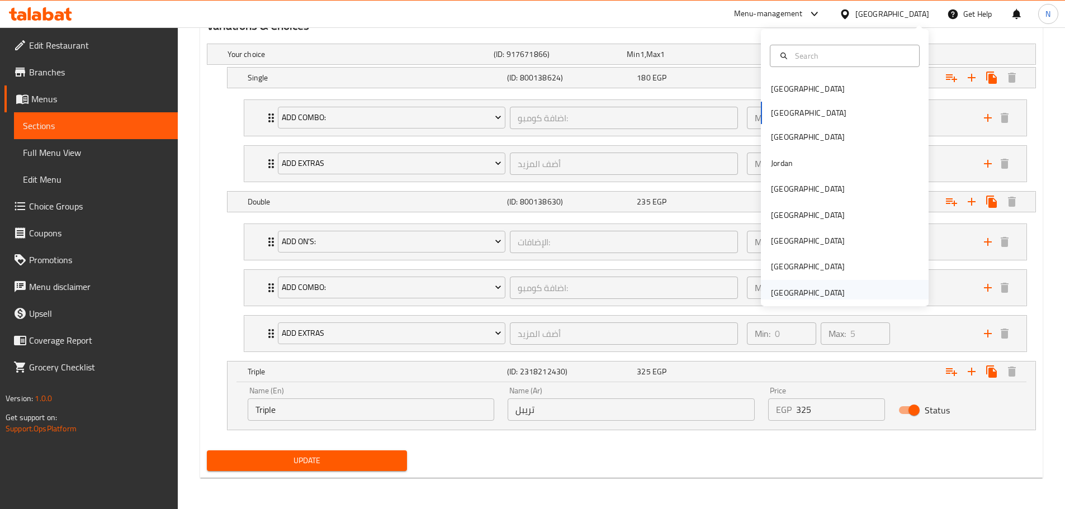
click at [812, 290] on div "United Arab Emirates" at bounding box center [808, 293] width 74 height 12
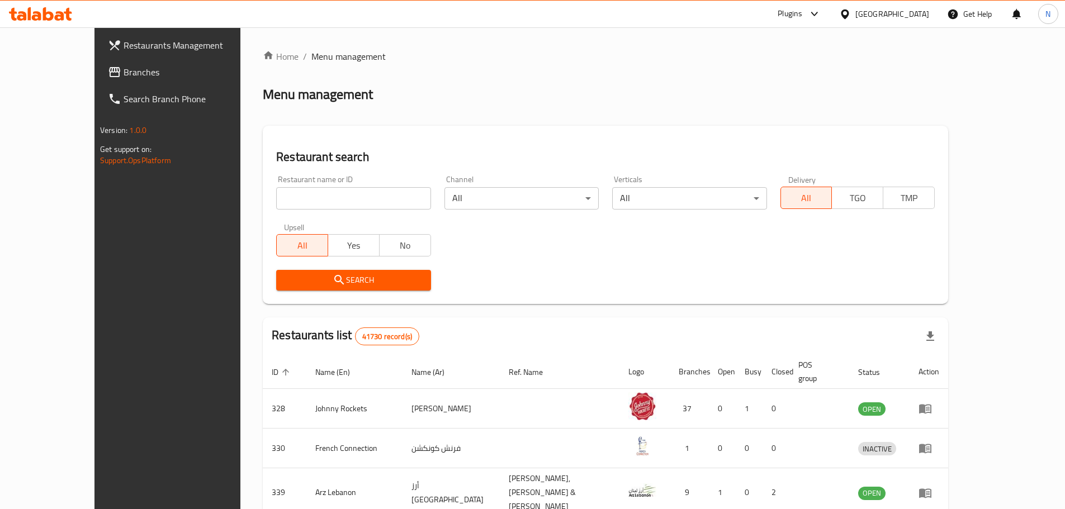
click at [124, 75] on span "Branches" at bounding box center [194, 71] width 140 height 13
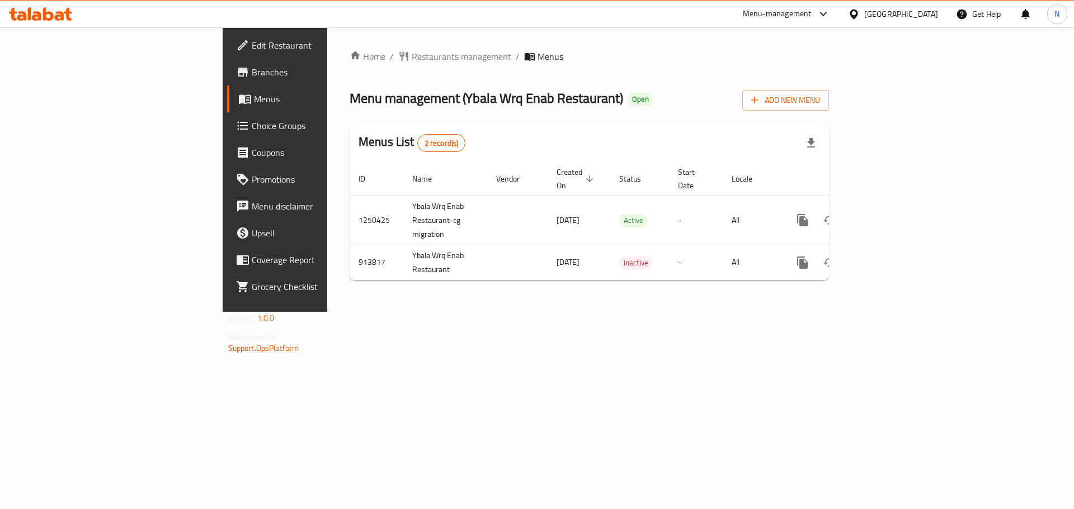
click at [878, 11] on div "[GEOGRAPHIC_DATA]" at bounding box center [901, 14] width 74 height 12
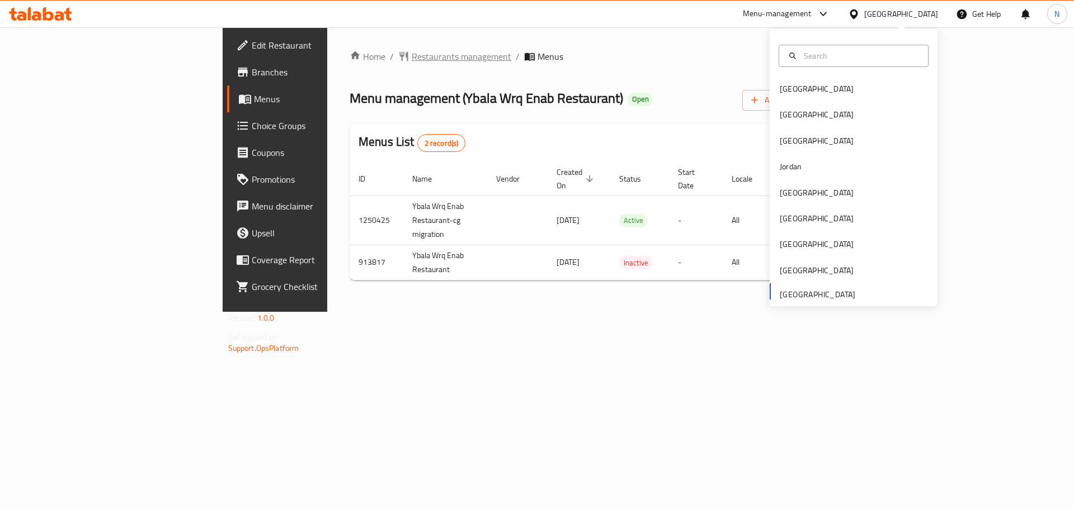
click at [412, 59] on span "Restaurants management" at bounding box center [462, 56] width 100 height 13
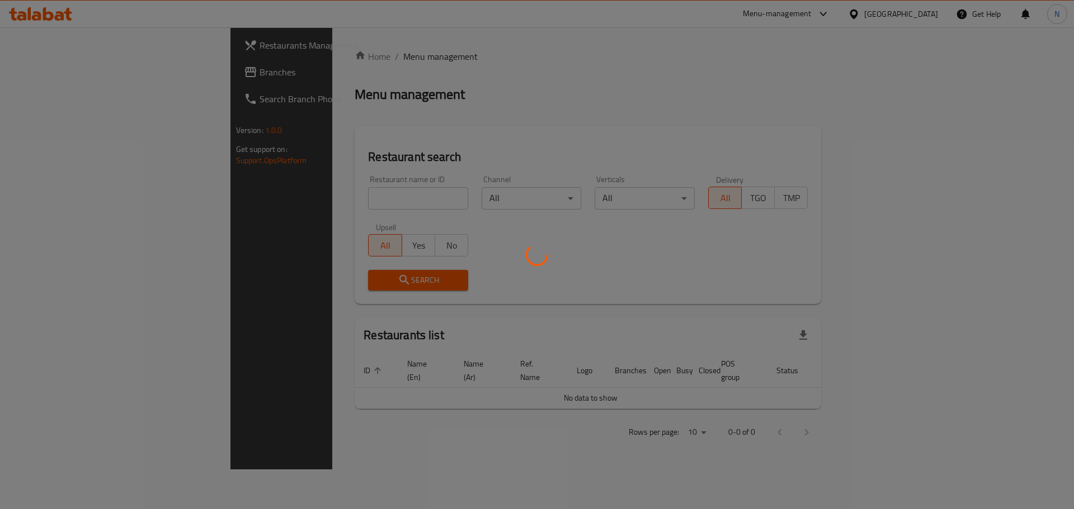
click at [38, 74] on div at bounding box center [537, 254] width 1074 height 509
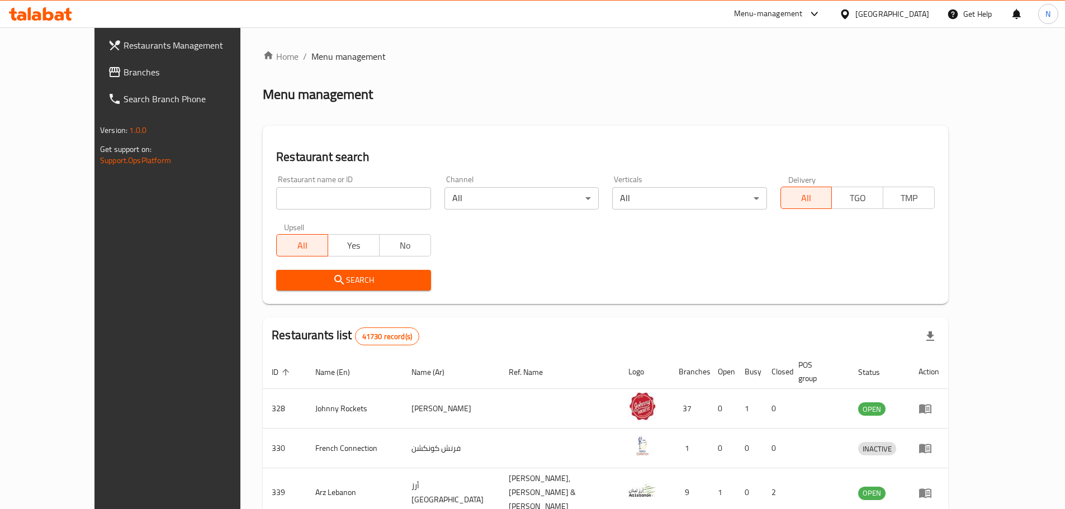
click at [124, 74] on span "Branches" at bounding box center [194, 71] width 140 height 13
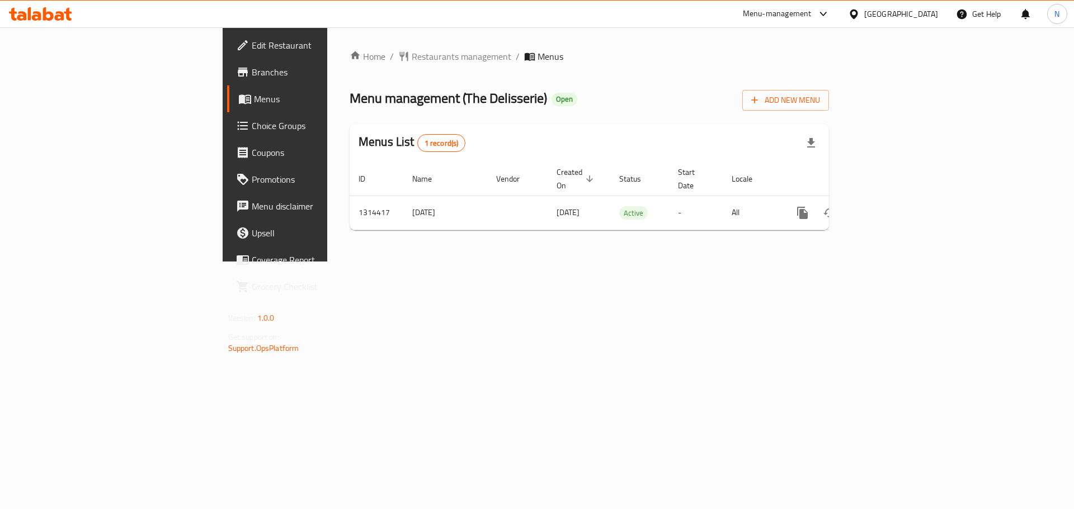
click at [898, 10] on div "[GEOGRAPHIC_DATA]" at bounding box center [901, 14] width 74 height 12
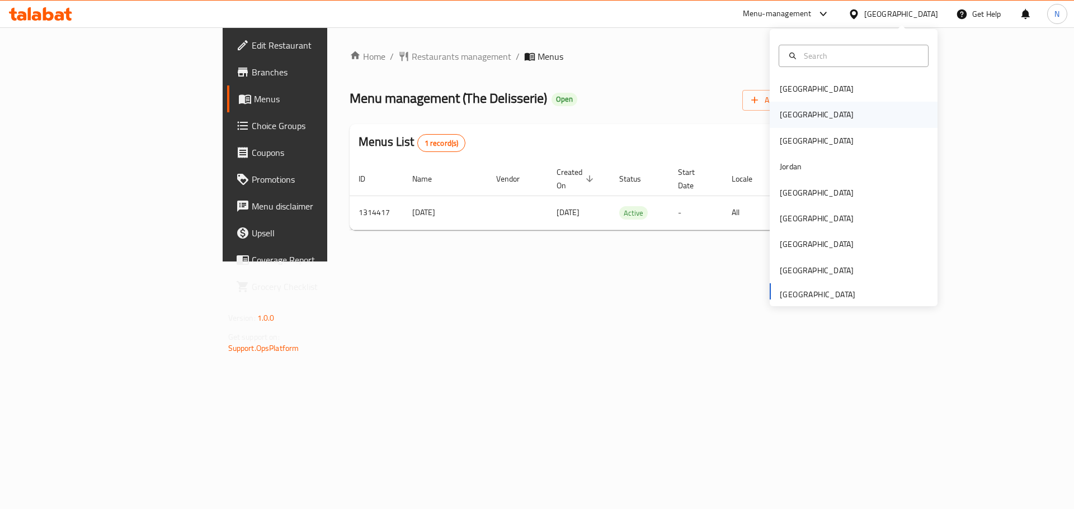
click at [799, 120] on div "[GEOGRAPHIC_DATA]" at bounding box center [817, 115] width 92 height 26
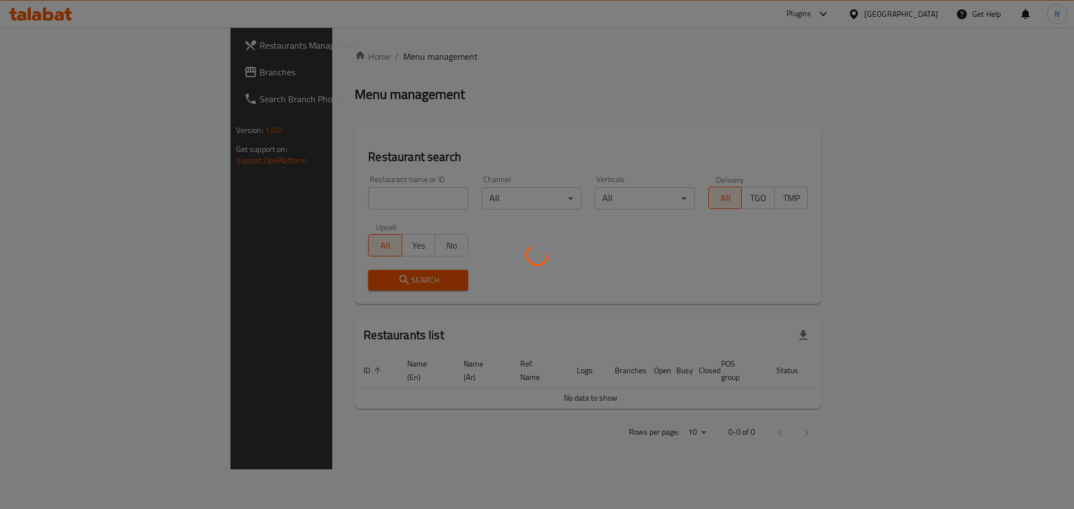
click at [56, 77] on div at bounding box center [537, 254] width 1074 height 509
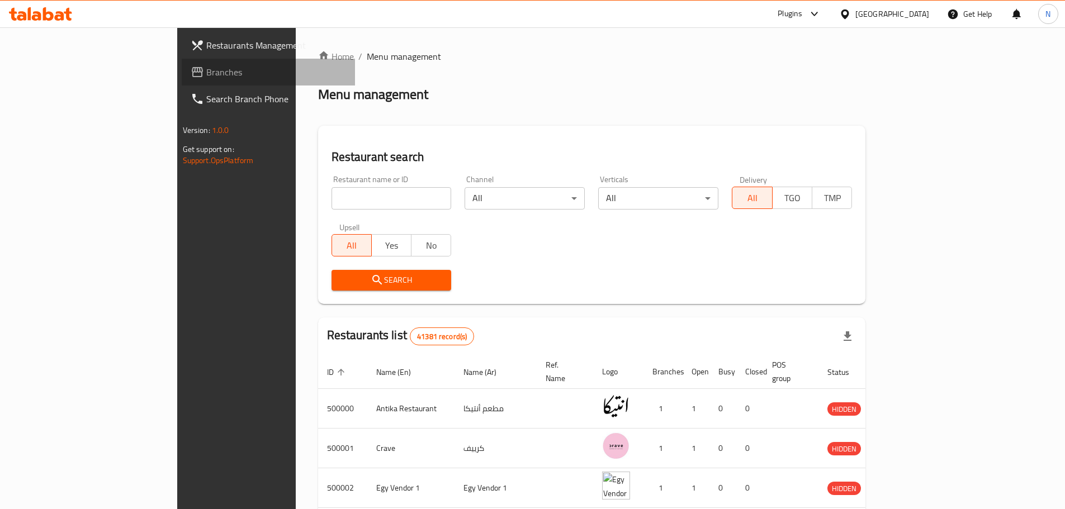
click at [206, 77] on span "Branches" at bounding box center [276, 71] width 140 height 13
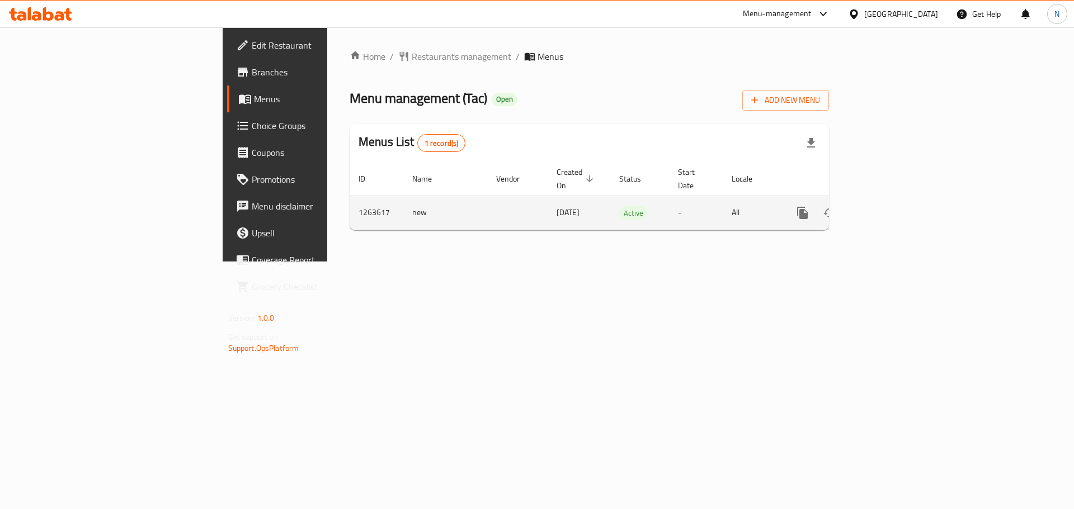
click at [888, 208] on icon "enhanced table" at bounding box center [883, 213] width 10 height 10
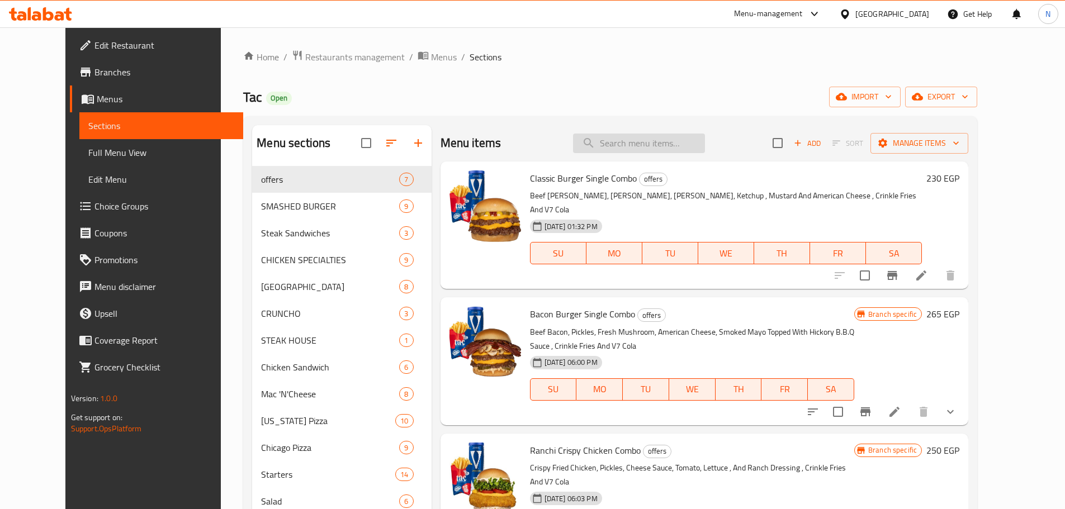
click at [619, 148] on input "search" at bounding box center [639, 144] width 132 height 20
paste input "برجر امريكي"
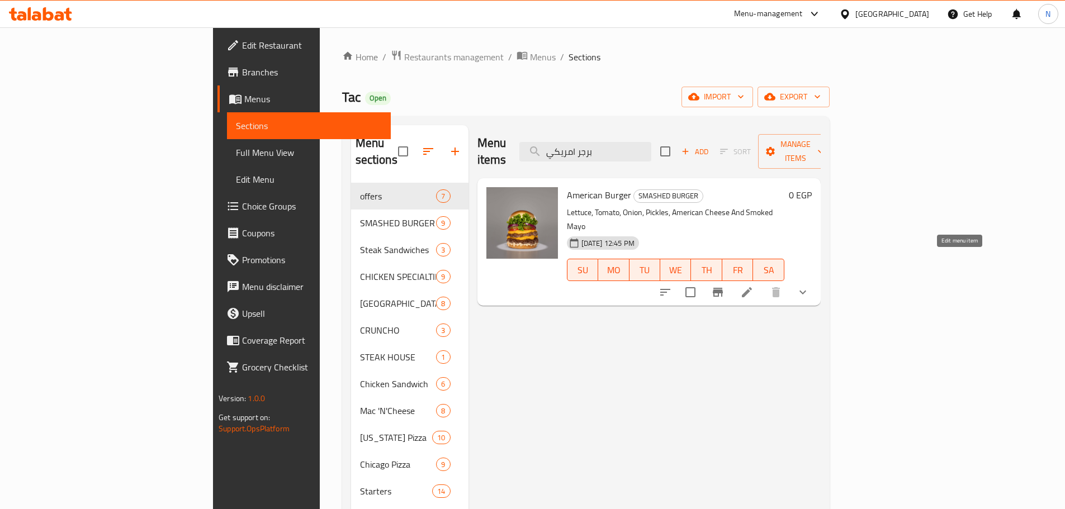
type input "برجر امريكي"
click at [754, 286] on icon at bounding box center [746, 292] width 13 height 13
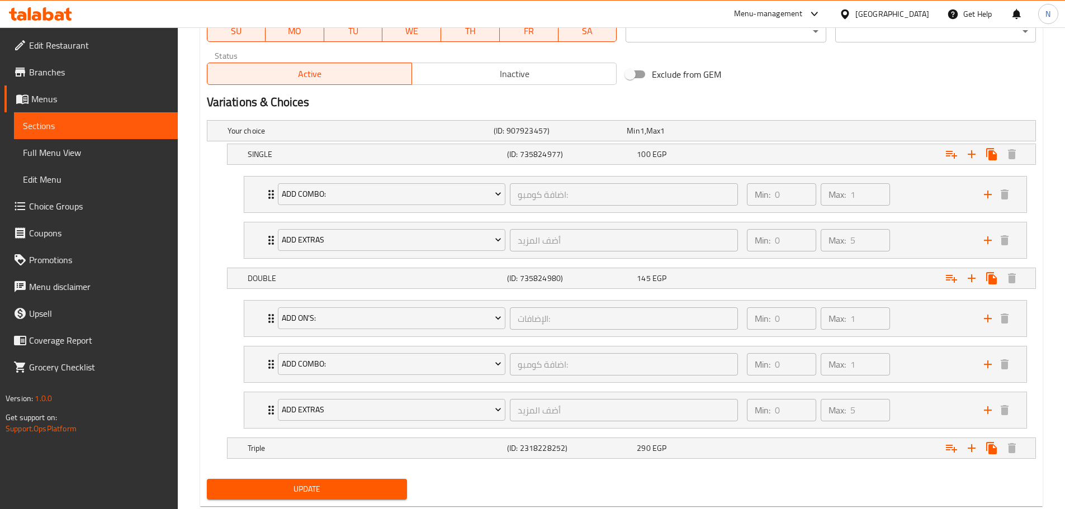
scroll to position [584, 0]
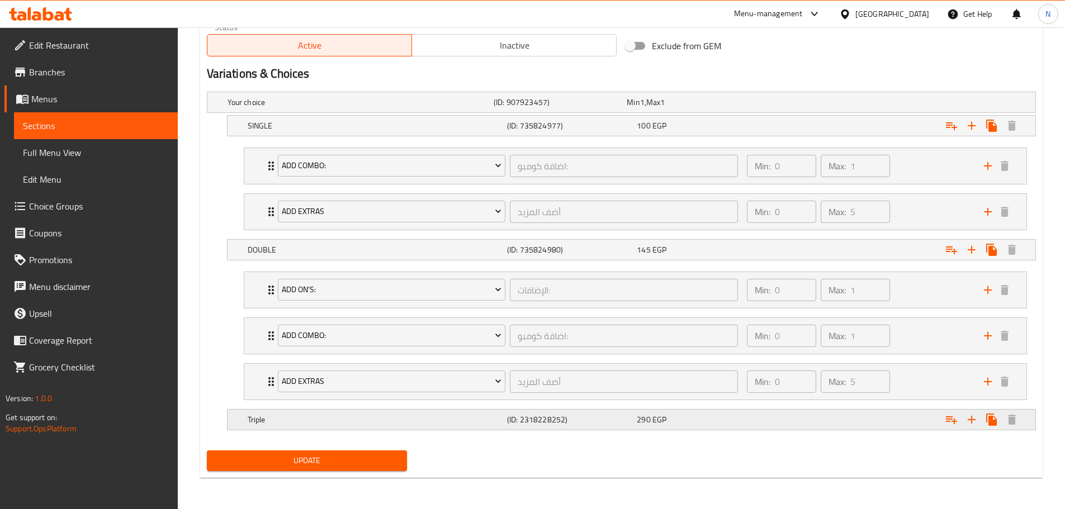
click at [450, 415] on h5 "Triple" at bounding box center [375, 419] width 255 height 11
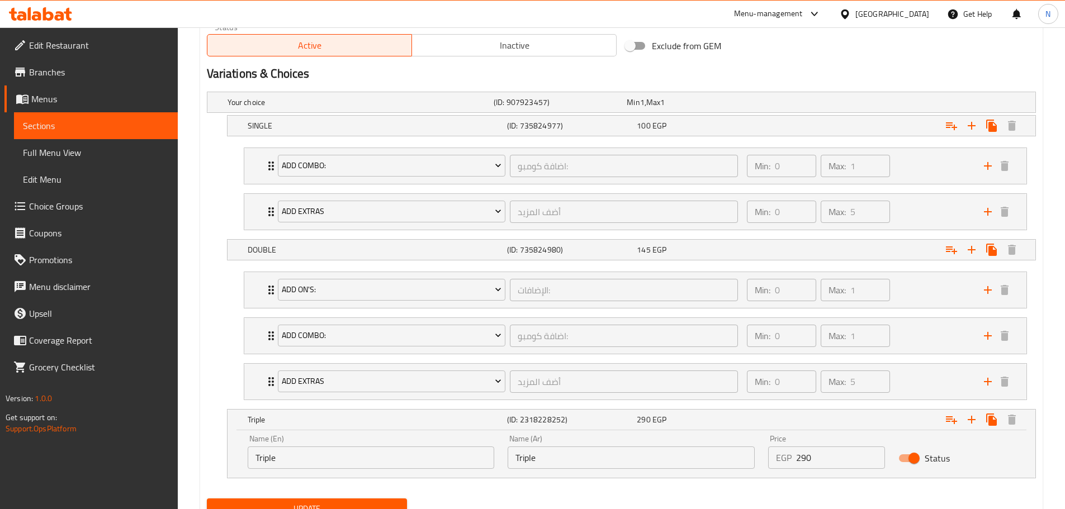
click at [535, 465] on input "Triple" at bounding box center [631, 458] width 247 height 22
type input "تريبل"
click at [339, 503] on span "Update" at bounding box center [307, 509] width 183 height 14
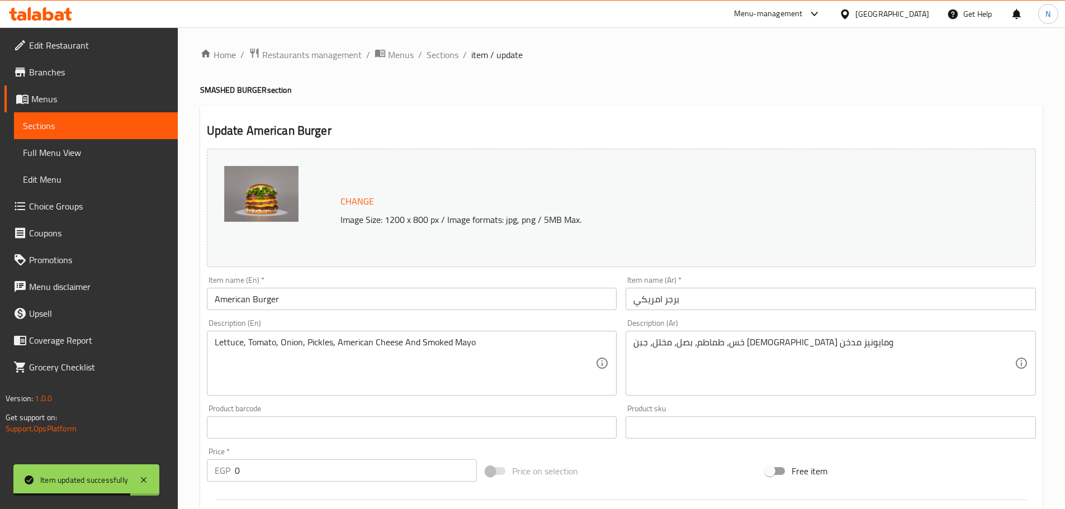
scroll to position [0, 0]
click at [444, 51] on span "Sections" at bounding box center [443, 56] width 32 height 13
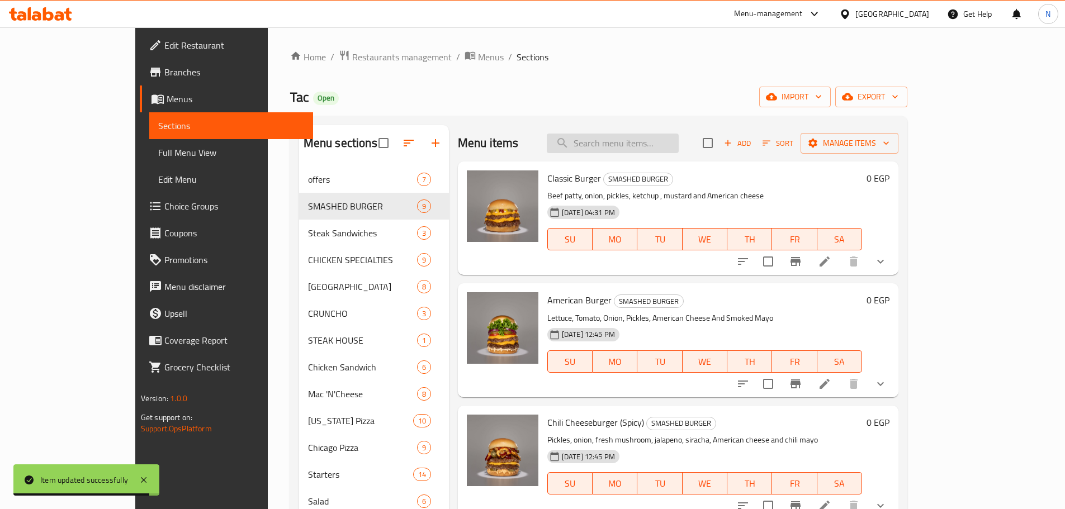
click at [633, 134] on input "search" at bounding box center [613, 144] width 132 height 20
paste input "Classic Burger"
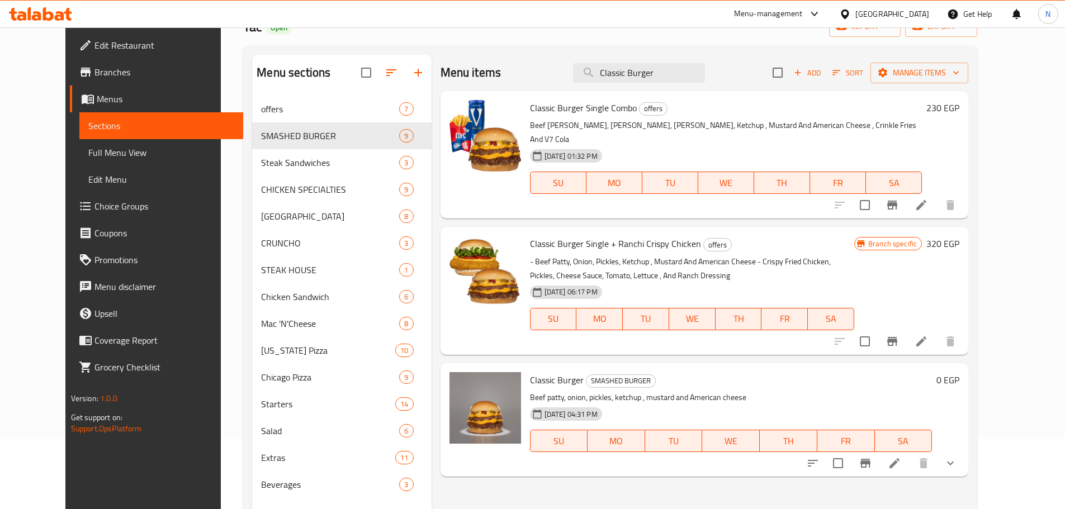
scroll to position [157, 0]
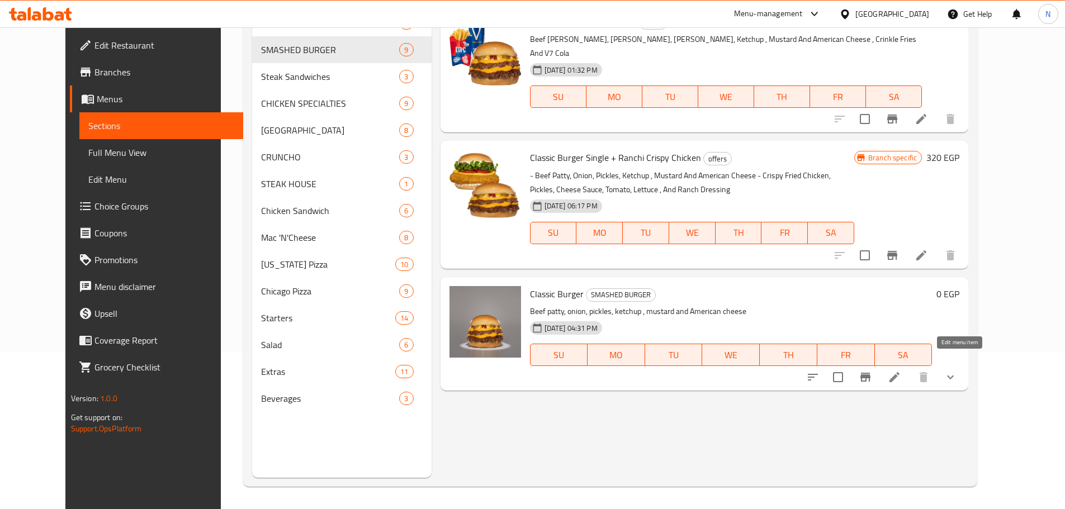
type input "Classic Burger"
click at [901, 371] on icon at bounding box center [894, 377] width 13 height 13
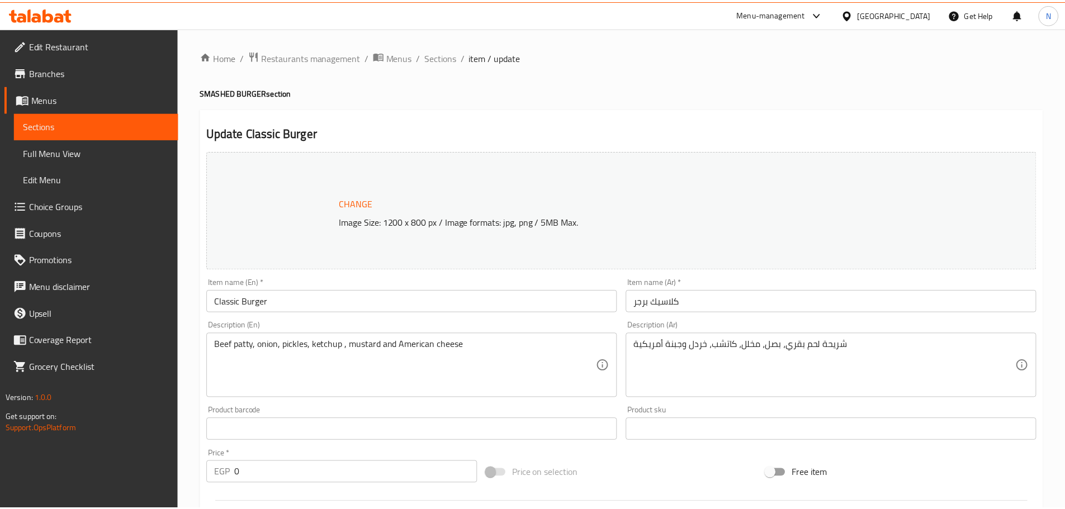
scroll to position [584, 0]
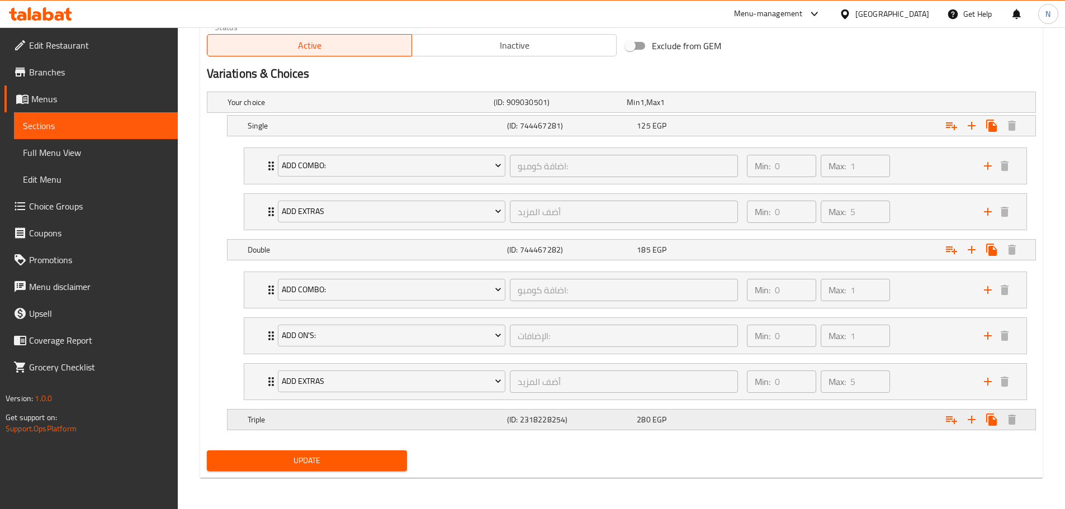
click at [458, 427] on div "Triple" at bounding box center [375, 420] width 259 height 16
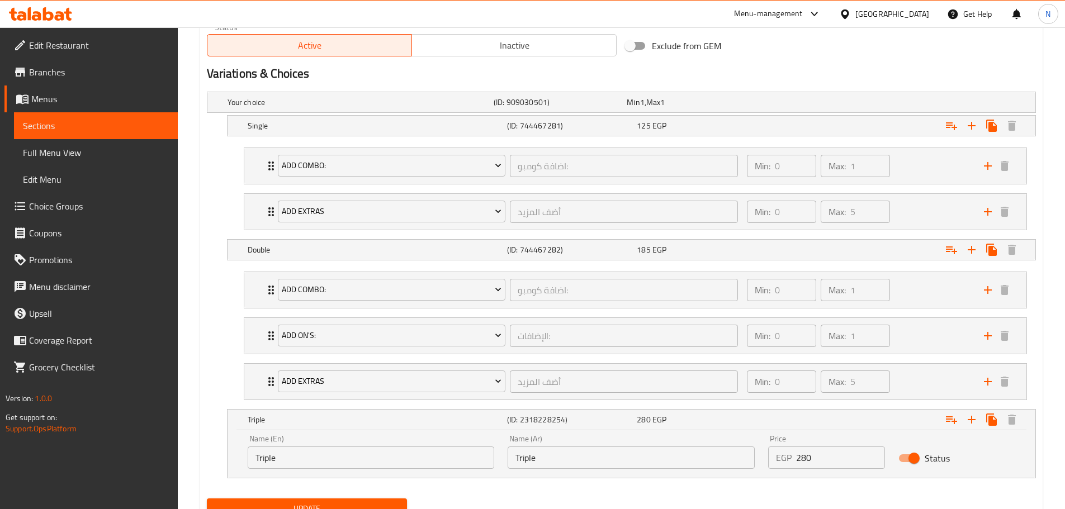
click at [536, 452] on input "Triple" at bounding box center [631, 458] width 247 height 22
type input "تريبل"
click at [347, 502] on span "Update" at bounding box center [307, 509] width 183 height 14
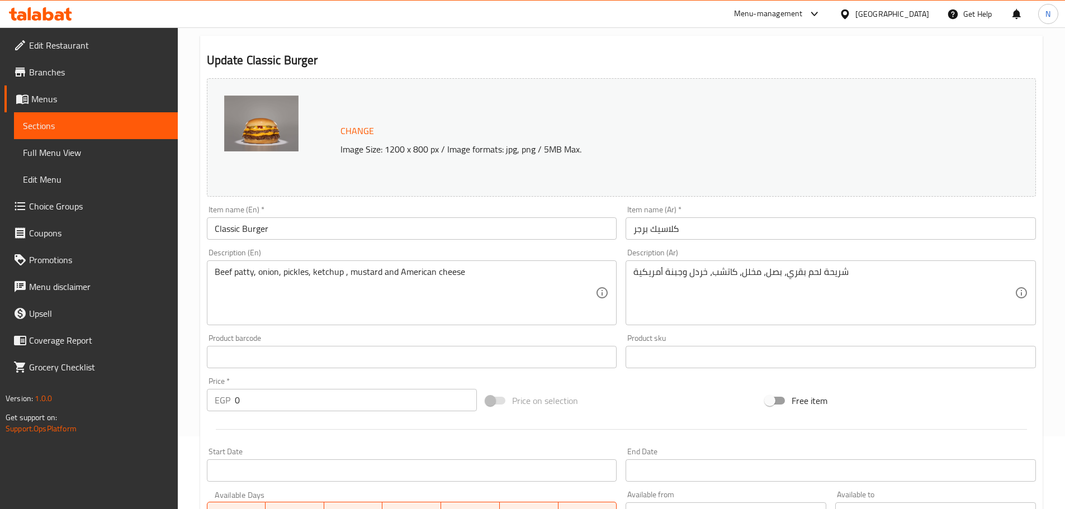
scroll to position [0, 0]
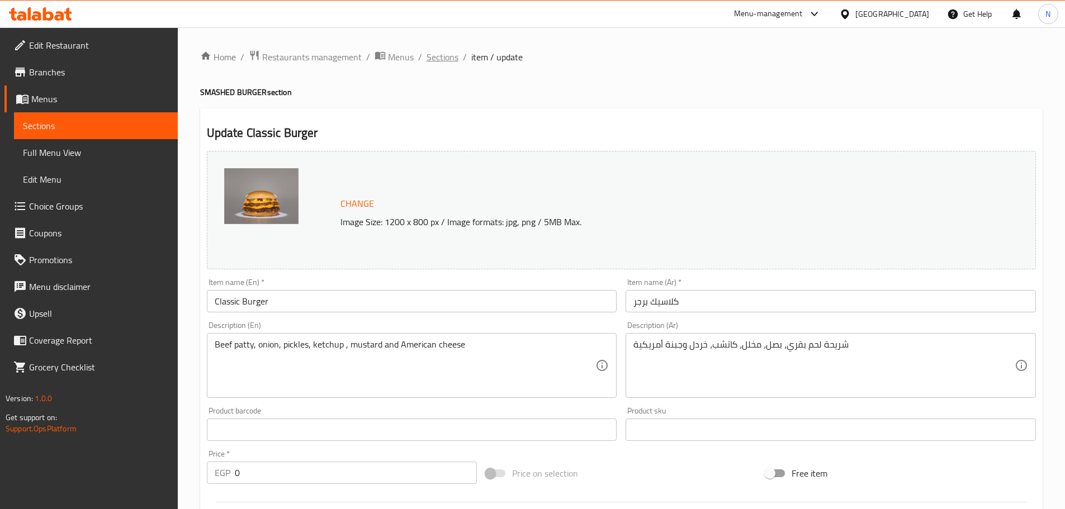
click at [442, 58] on span "Sections" at bounding box center [443, 56] width 32 height 13
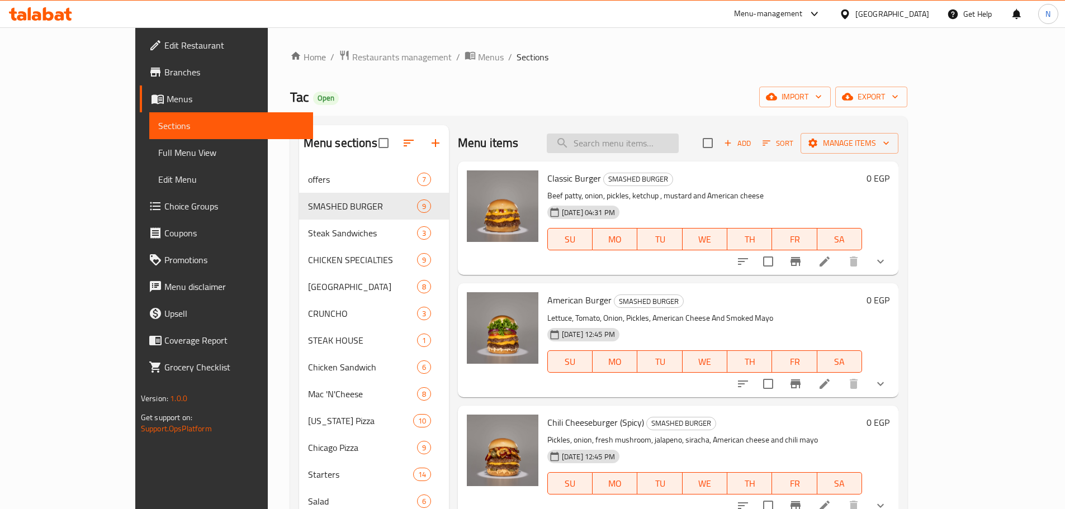
click at [679, 143] on input "search" at bounding box center [613, 144] width 132 height 20
paste input "Mushroom Burger"
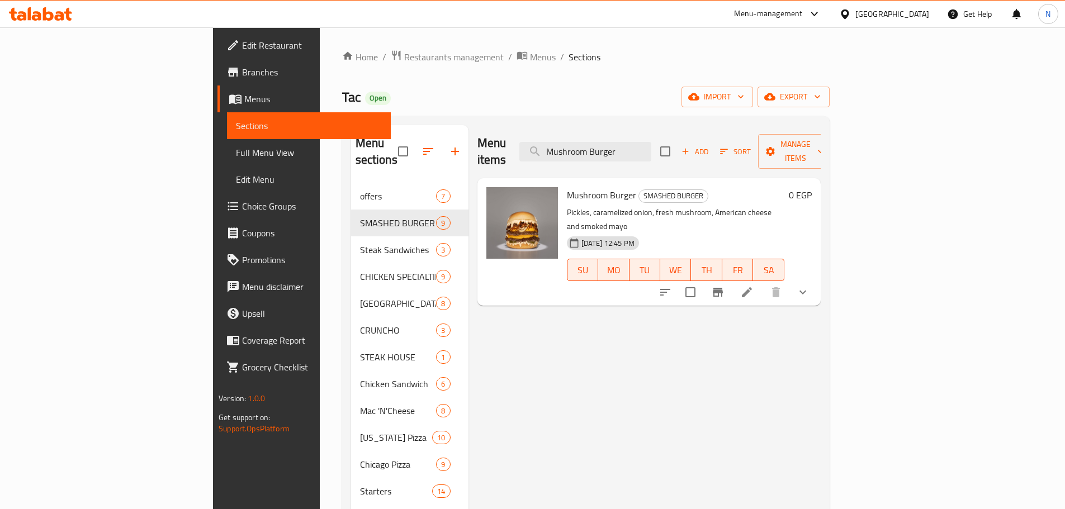
type input "Mushroom Burger"
click at [763, 282] on li at bounding box center [746, 292] width 31 height 20
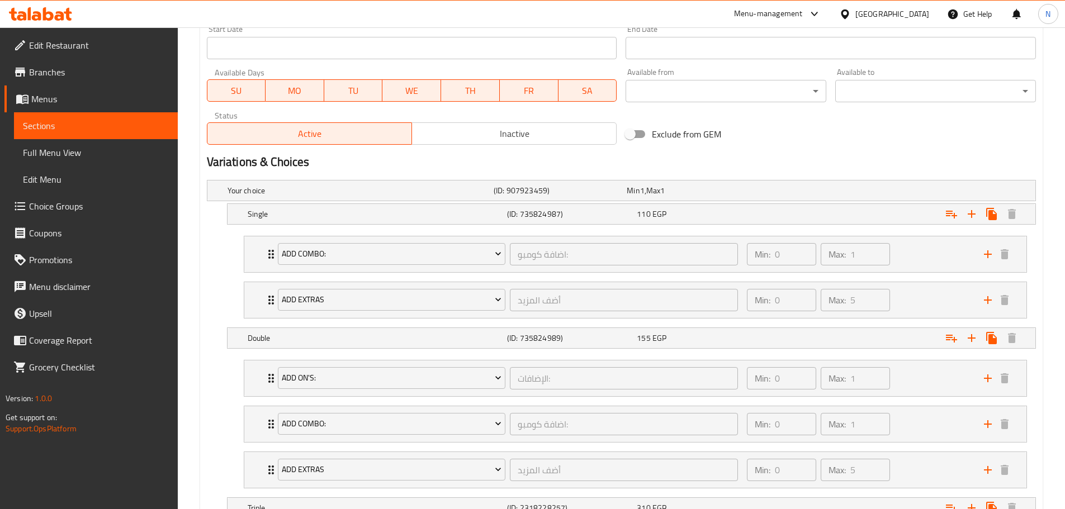
scroll to position [616, 0]
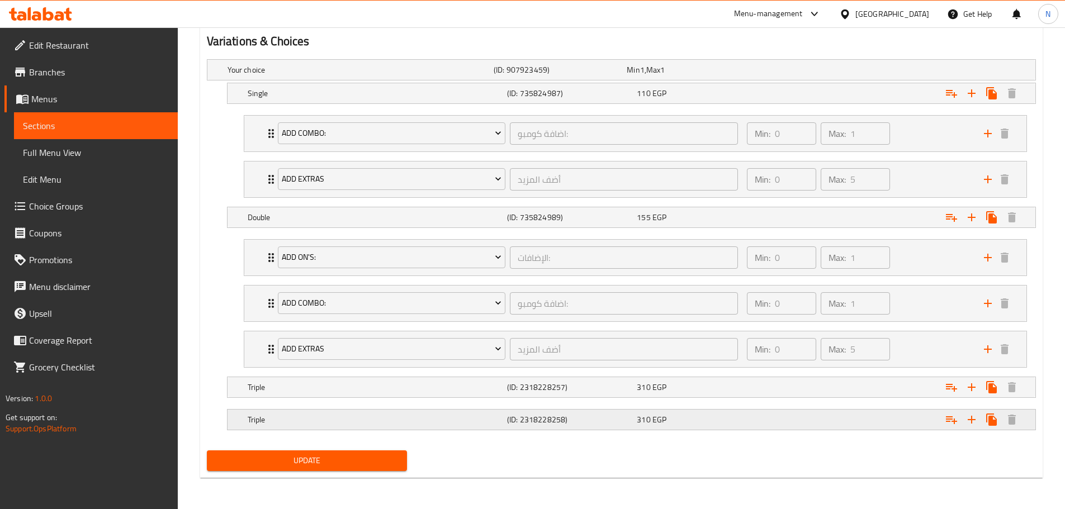
click at [508, 419] on h5 "(ID: 2318228258)" at bounding box center [569, 419] width 125 height 11
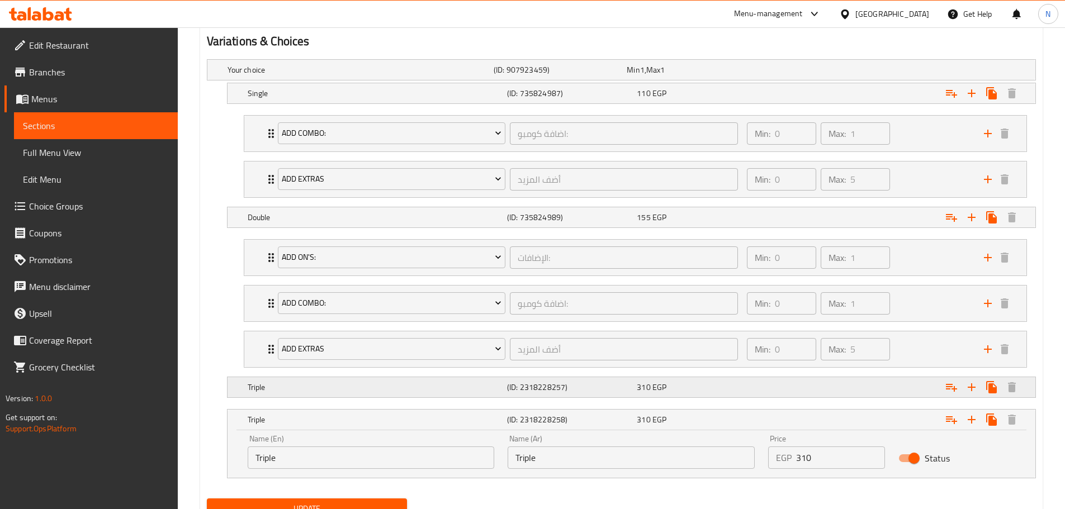
click at [514, 389] on h5 "(ID: 2318228257)" at bounding box center [569, 387] width 125 height 11
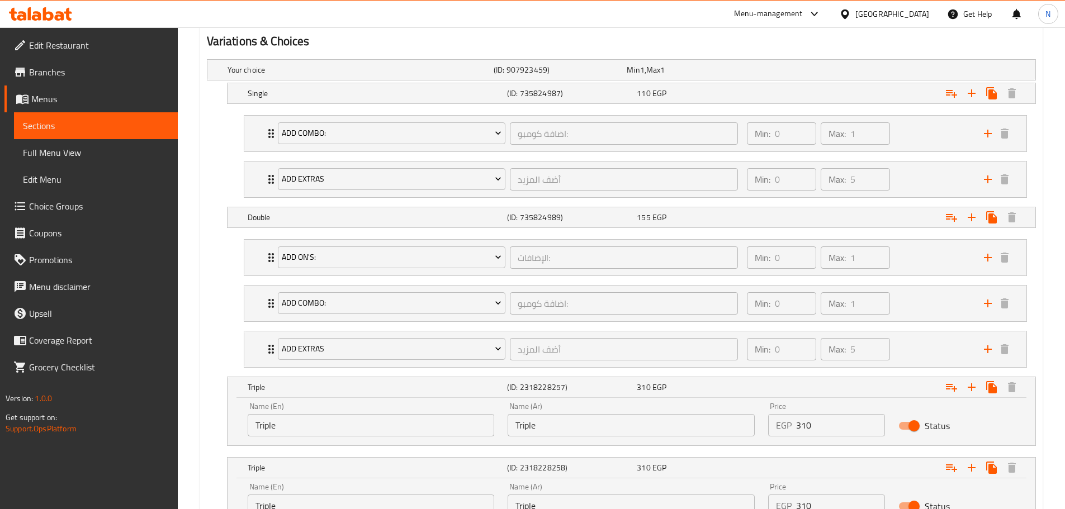
click at [544, 426] on input "Triple" at bounding box center [631, 425] width 247 height 22
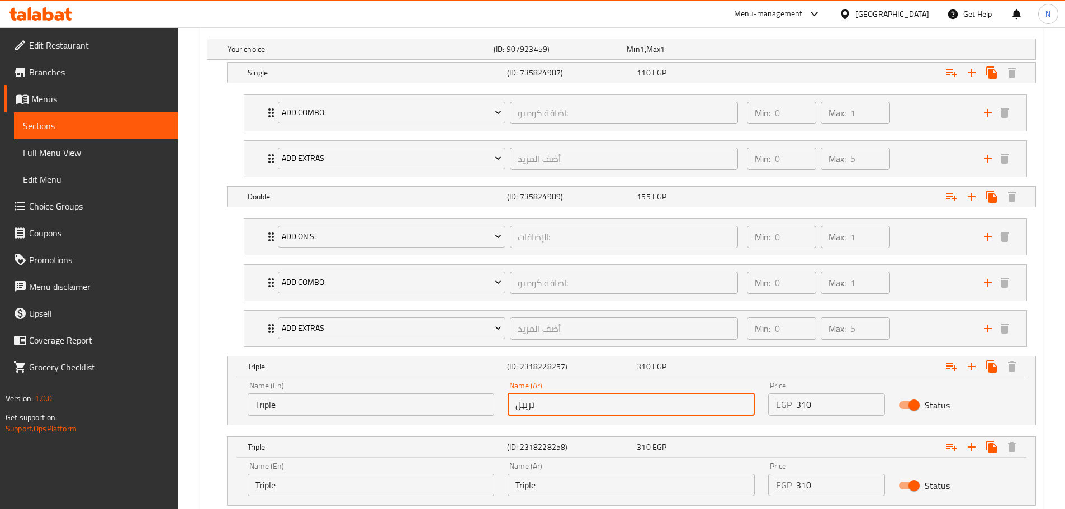
scroll to position [712, 0]
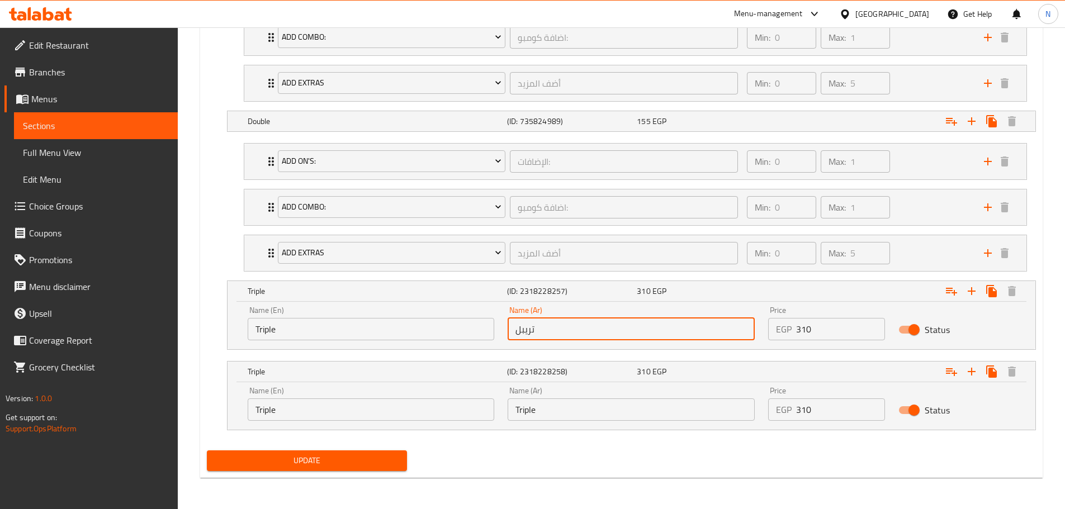
type input "تريبل"
click at [370, 457] on span "Update" at bounding box center [307, 461] width 183 height 14
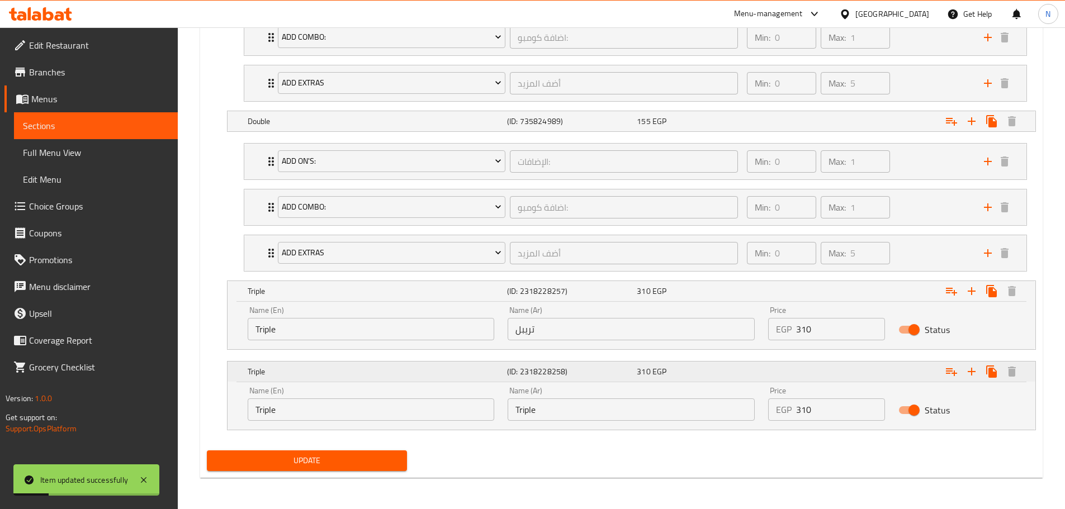
click at [799, 370] on div "Expand" at bounding box center [893, 372] width 259 height 25
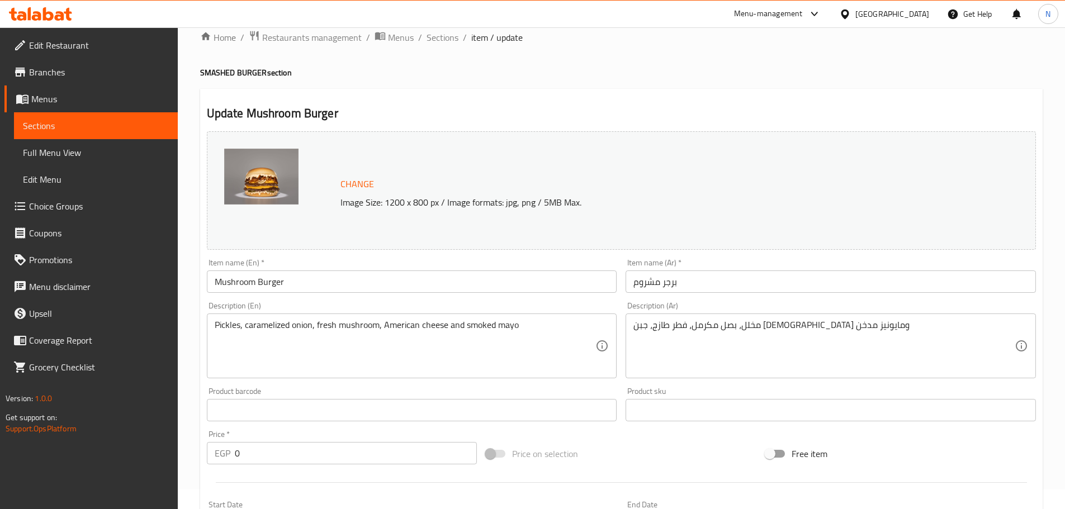
scroll to position [0, 0]
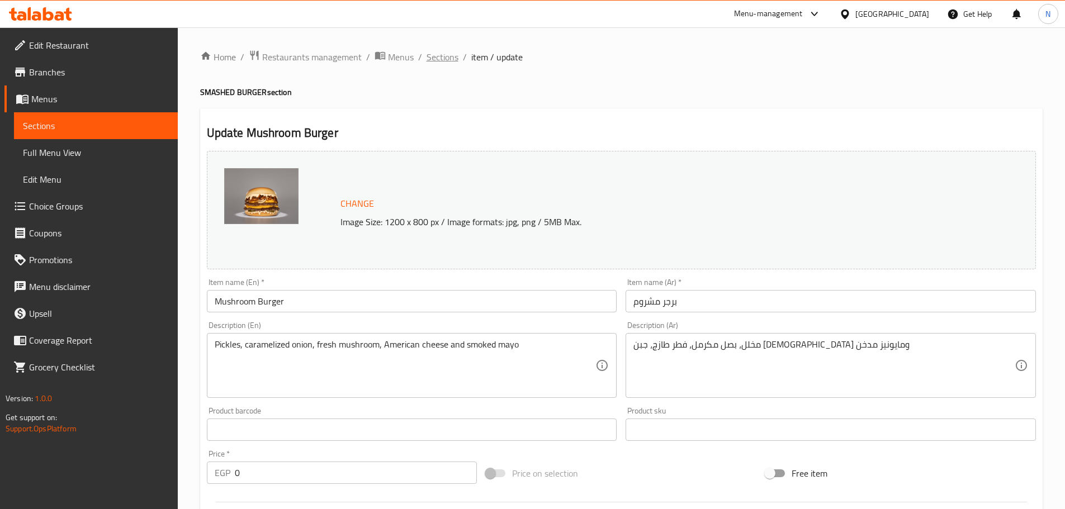
click at [453, 59] on span "Sections" at bounding box center [443, 56] width 32 height 13
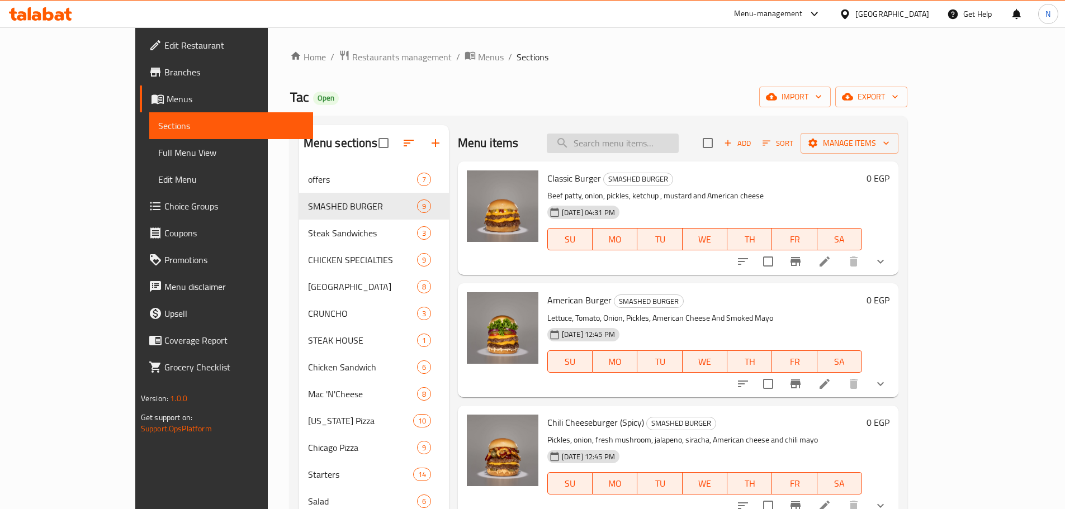
click at [652, 148] on input "search" at bounding box center [613, 144] width 132 height 20
paste input "Steak 'N Burger"
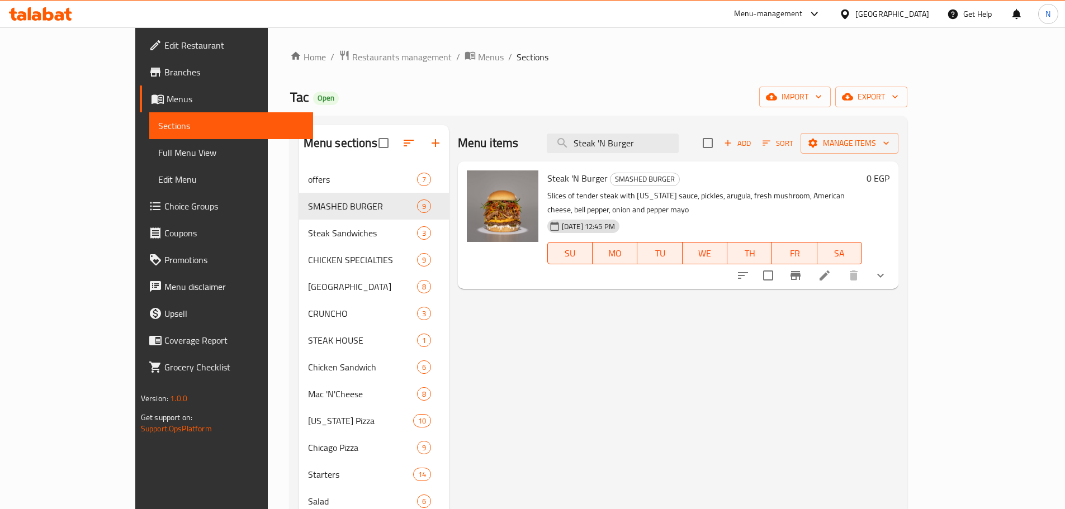
type input "Steak 'N Burger"
click at [841, 272] on li at bounding box center [824, 276] width 31 height 20
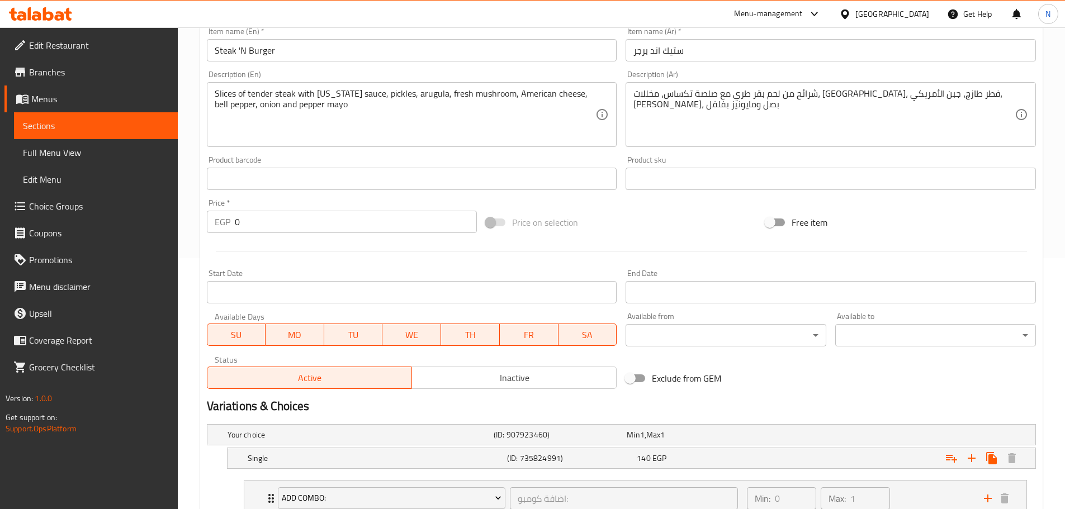
scroll to position [381, 0]
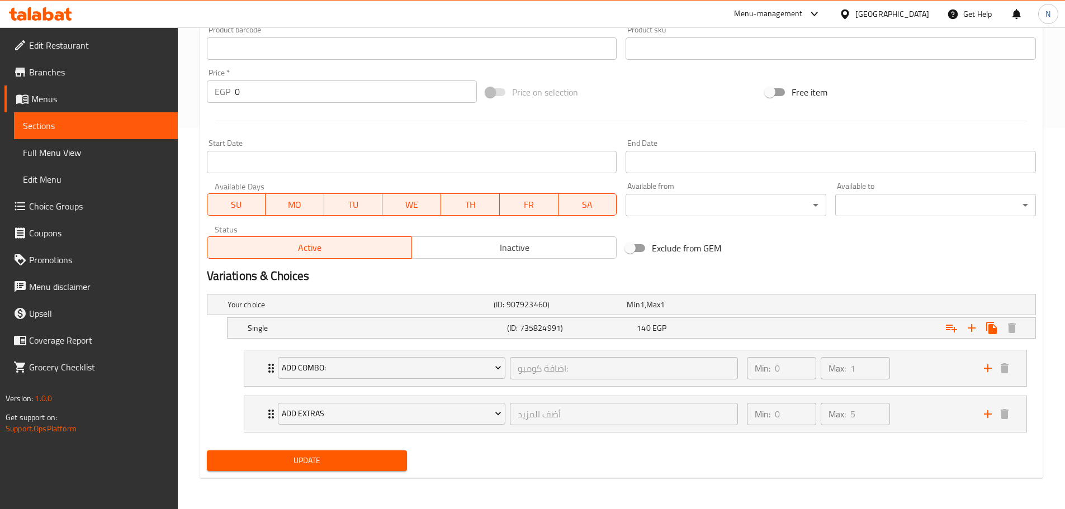
scroll to position [381, 0]
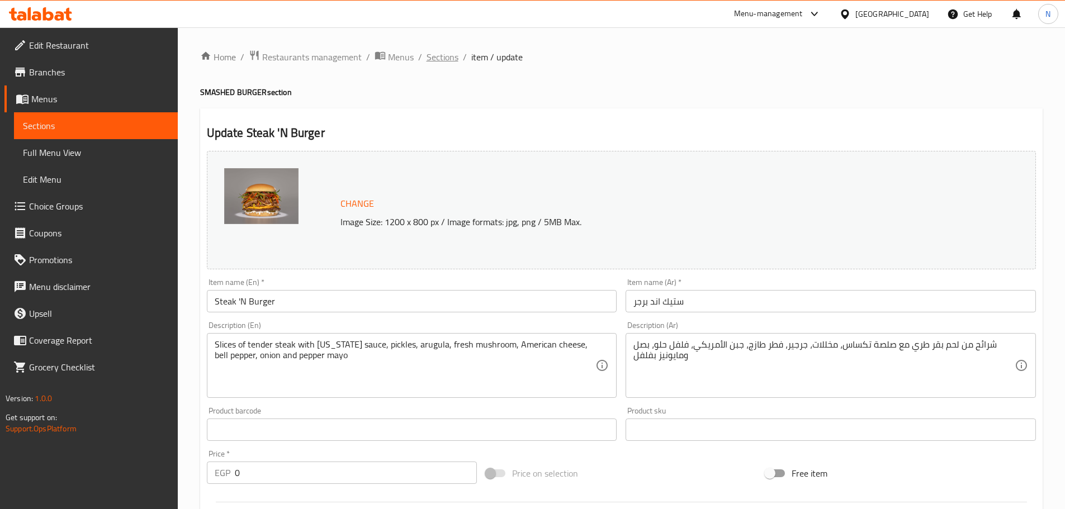
click at [452, 64] on span "Sections" at bounding box center [443, 56] width 32 height 13
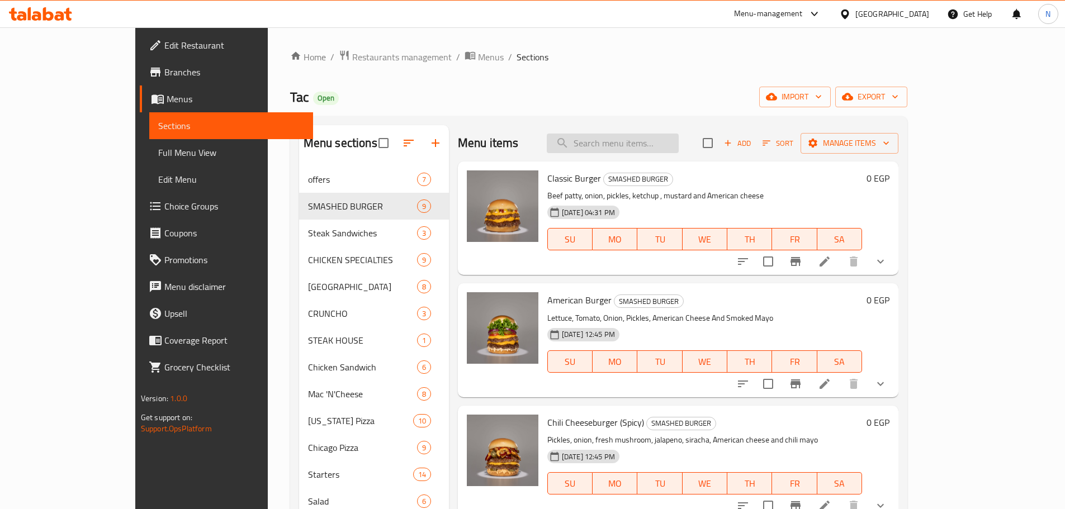
click at [645, 148] on input "search" at bounding box center [613, 144] width 132 height 20
paste input "ستيك اند برجر"
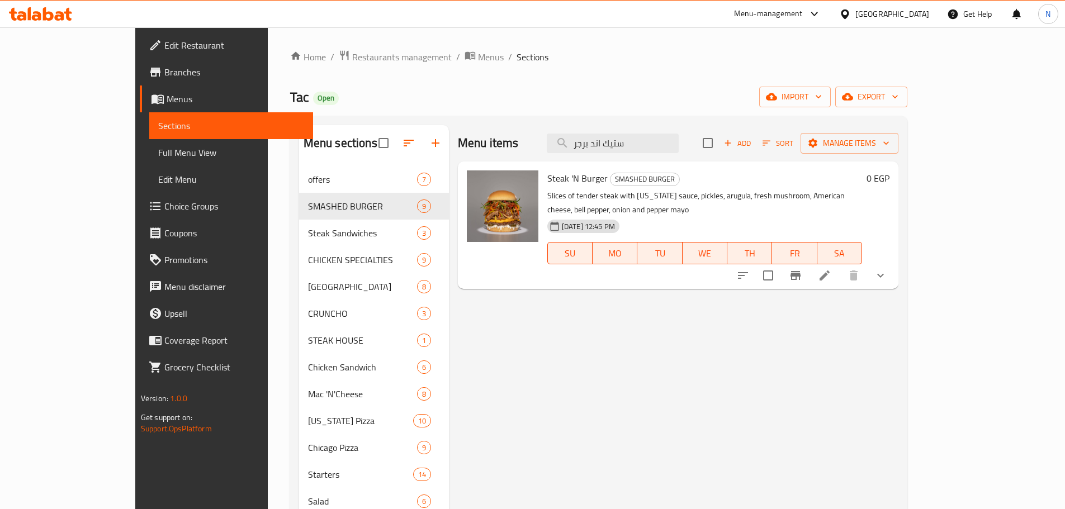
type input "ستيك اند برجر"
click at [830, 271] on icon at bounding box center [825, 276] width 10 height 10
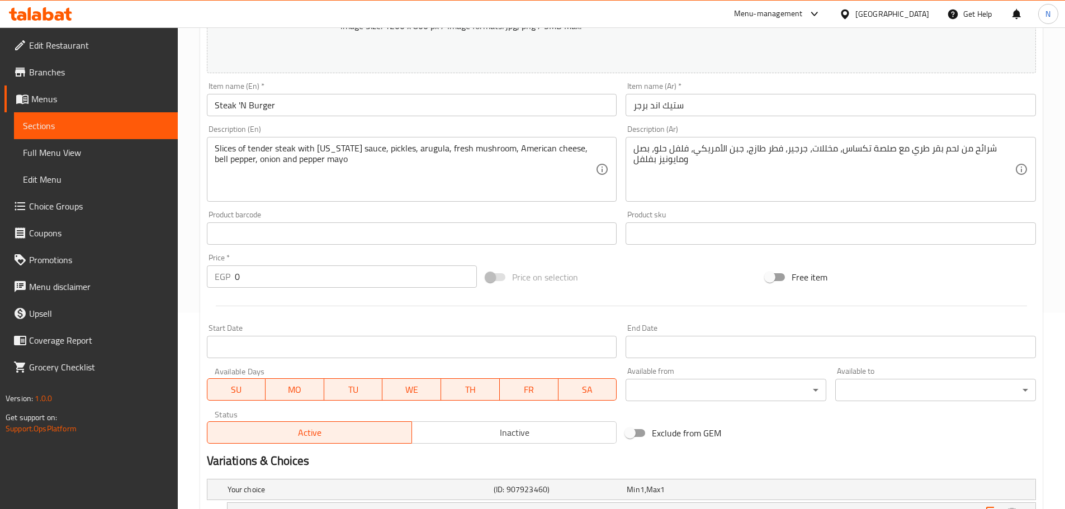
scroll to position [381, 0]
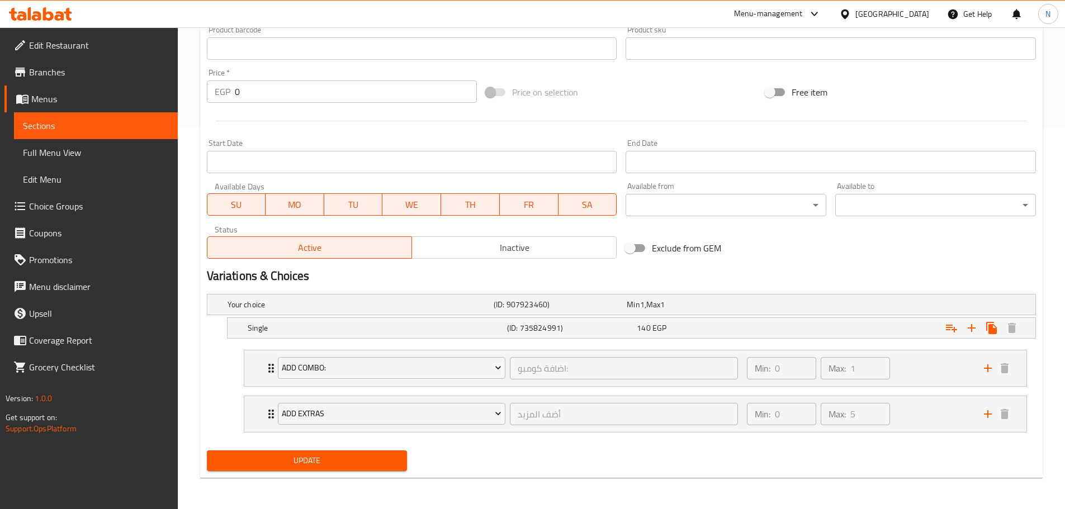
click at [645, 469] on div "Update" at bounding box center [621, 461] width 838 height 30
click at [908, 422] on div "Min: 0 ​ Max: 5 ​" at bounding box center [858, 414] width 237 height 36
click at [923, 368] on div "Min: 0 ​ Max: 1 ​" at bounding box center [858, 369] width 237 height 36
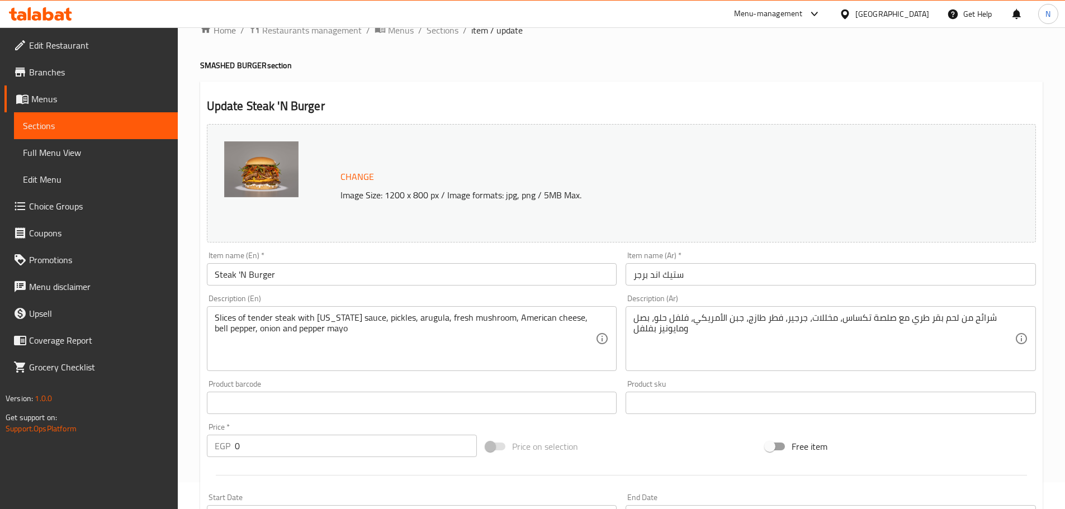
scroll to position [0, 0]
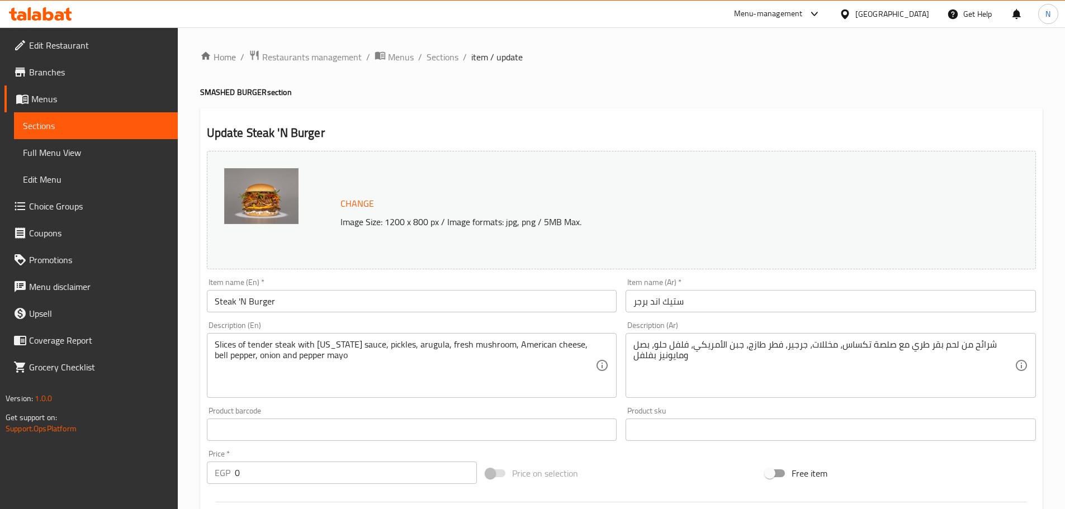
click at [336, 297] on input "Steak 'N Burger" at bounding box center [412, 301] width 410 height 22
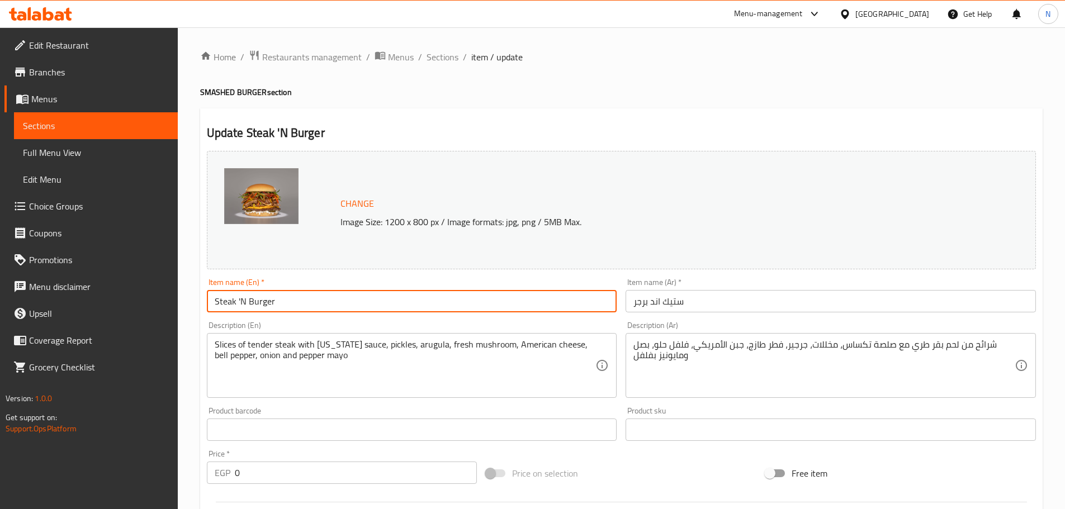
click at [336, 297] on input "Steak 'N Burger" at bounding box center [412, 301] width 410 height 22
click at [441, 59] on span "Sections" at bounding box center [443, 56] width 32 height 13
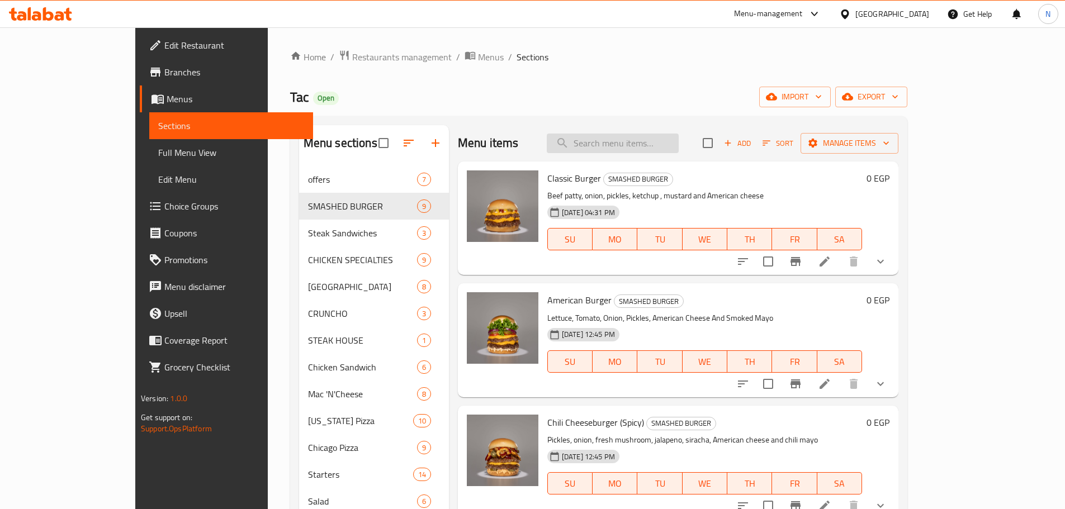
click at [676, 144] on input "search" at bounding box center [613, 144] width 132 height 20
paste input "Steak 'N Burger"
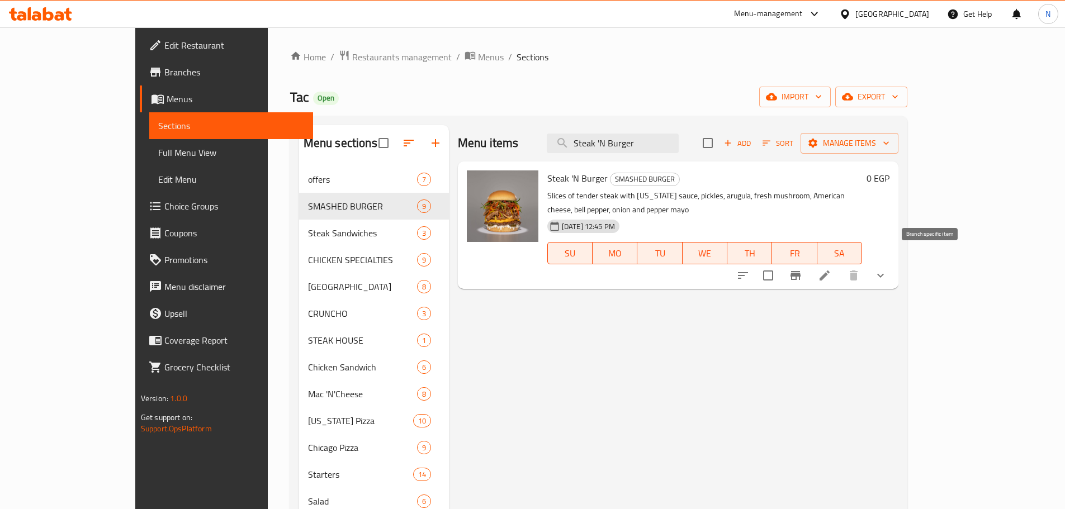
type input "Steak 'N Burger"
click at [801, 271] on icon "Branch-specific-item" at bounding box center [796, 275] width 10 height 9
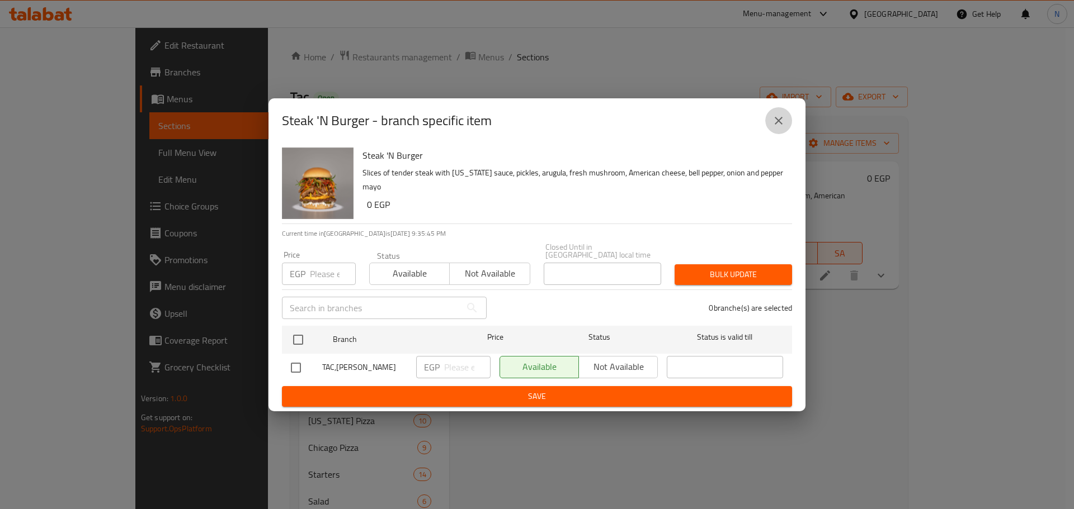
click at [781, 120] on icon "close" at bounding box center [778, 120] width 13 height 13
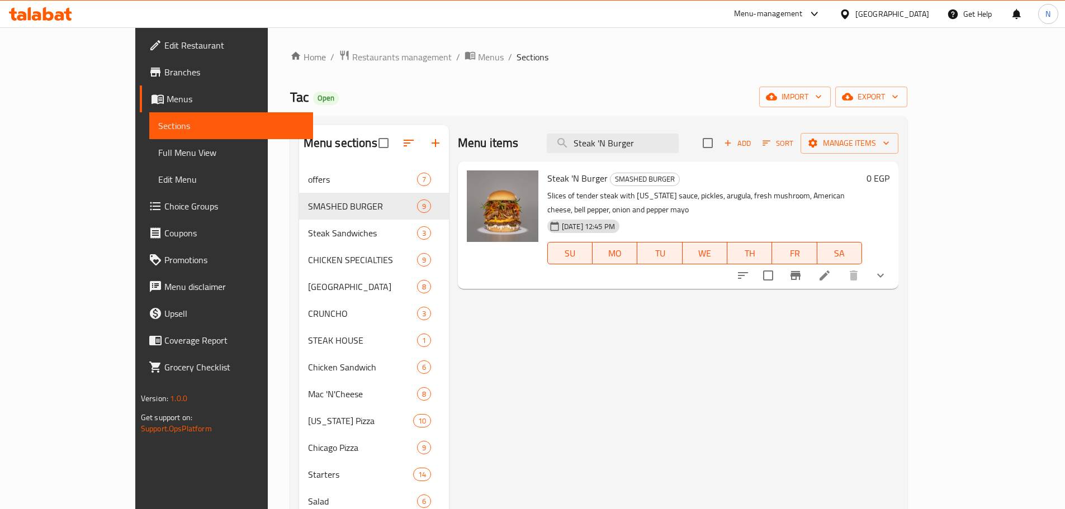
click at [849, 14] on icon at bounding box center [845, 14] width 8 height 10
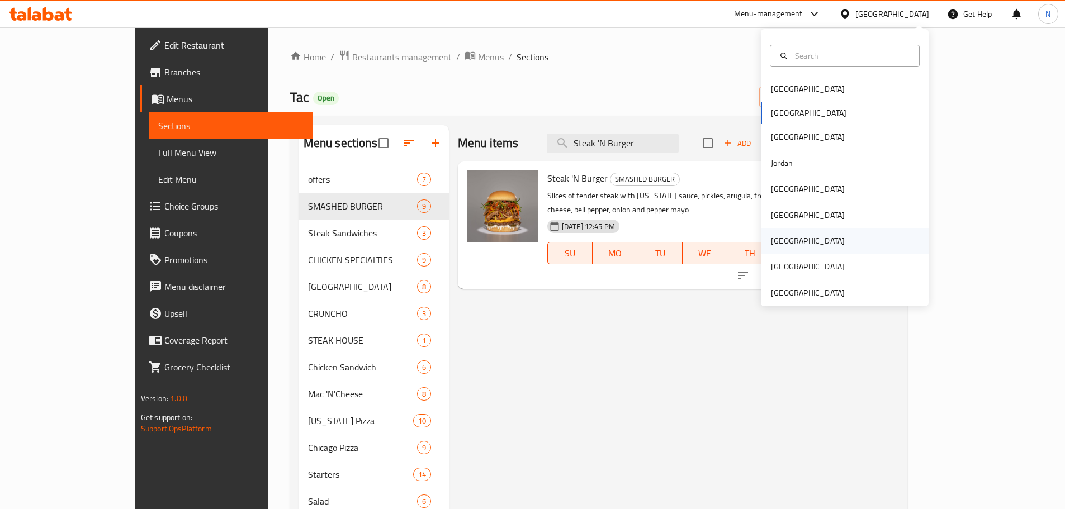
click at [777, 241] on div "Qatar" at bounding box center [808, 241] width 74 height 12
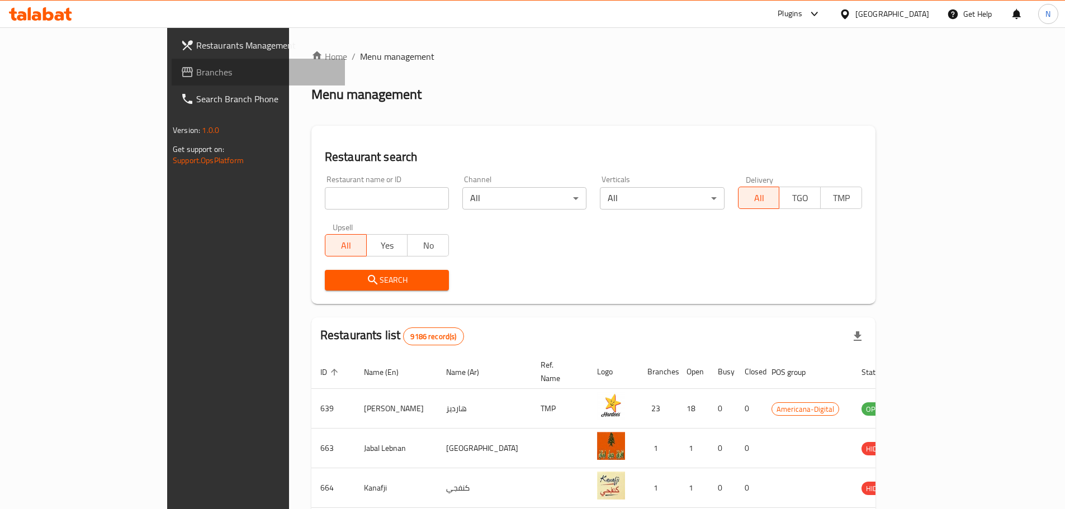
click at [196, 75] on span "Branches" at bounding box center [266, 71] width 140 height 13
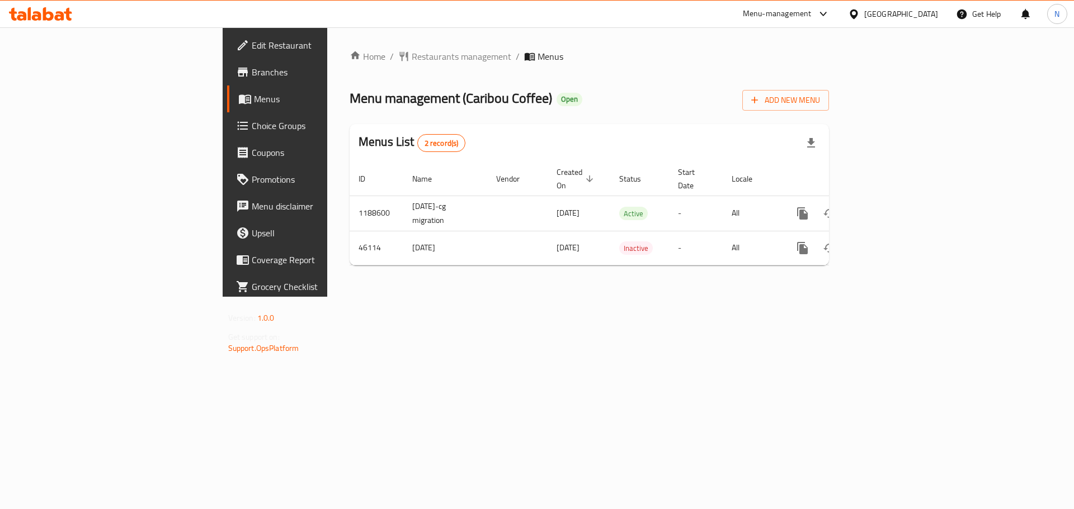
click at [920, 12] on div "[GEOGRAPHIC_DATA]" at bounding box center [901, 14] width 74 height 12
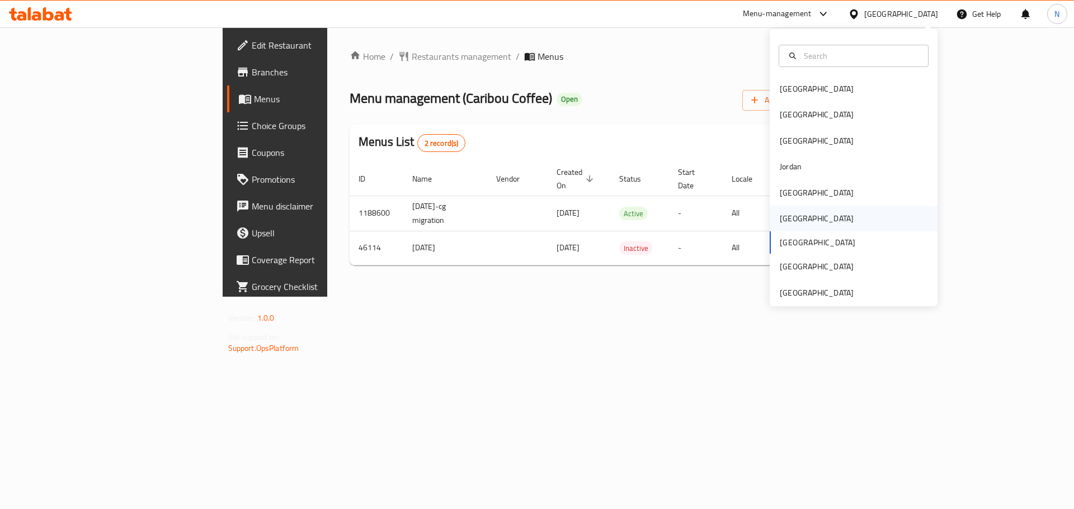
click at [796, 219] on div "[GEOGRAPHIC_DATA]" at bounding box center [817, 219] width 92 height 26
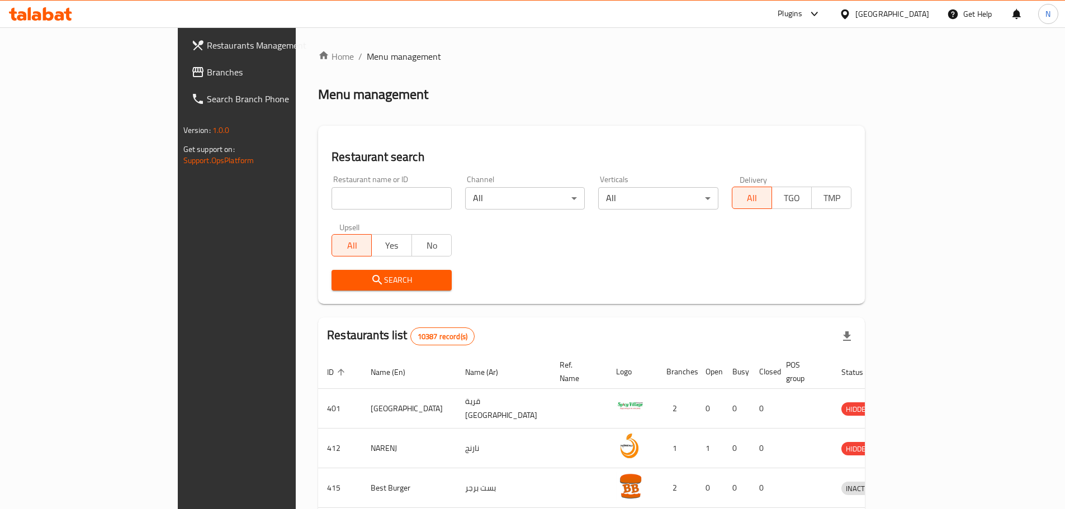
click at [207, 73] on span "Branches" at bounding box center [277, 71] width 140 height 13
